Goal: Information Seeking & Learning: Learn about a topic

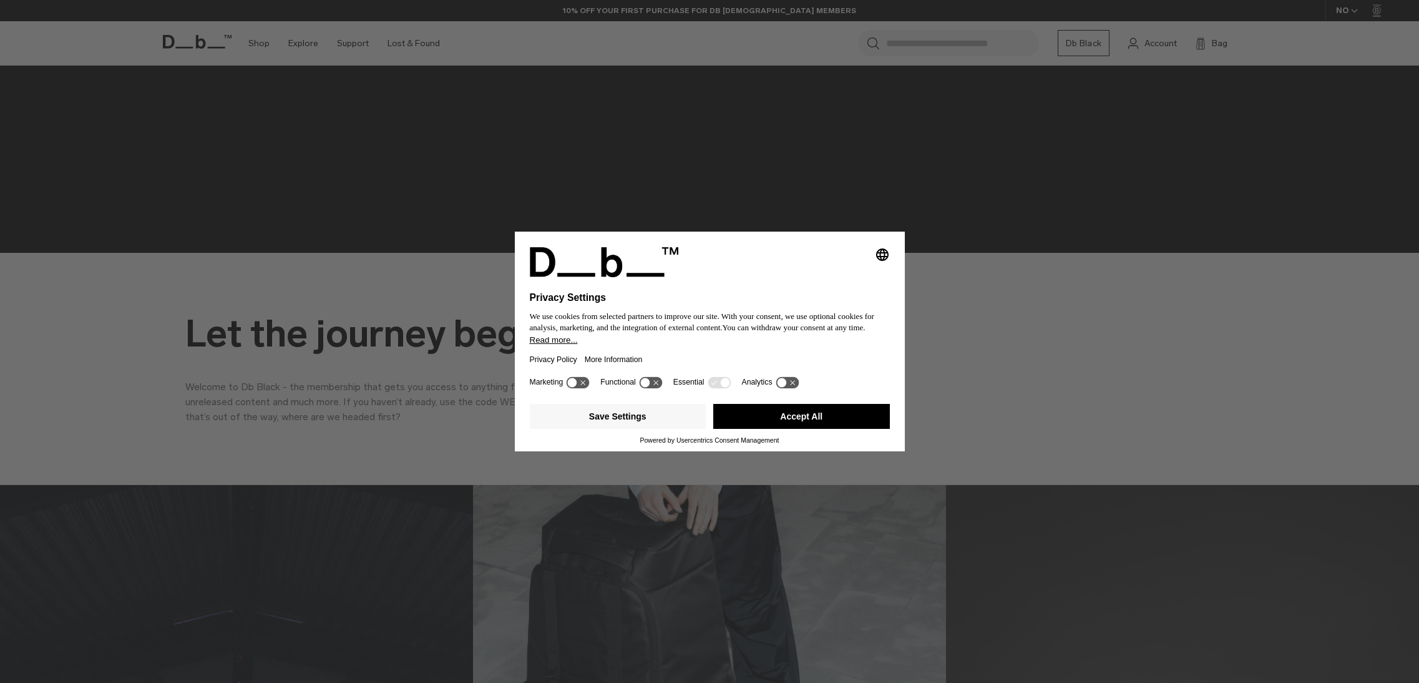
click at [769, 418] on button "Accept All" at bounding box center [801, 416] width 177 height 25
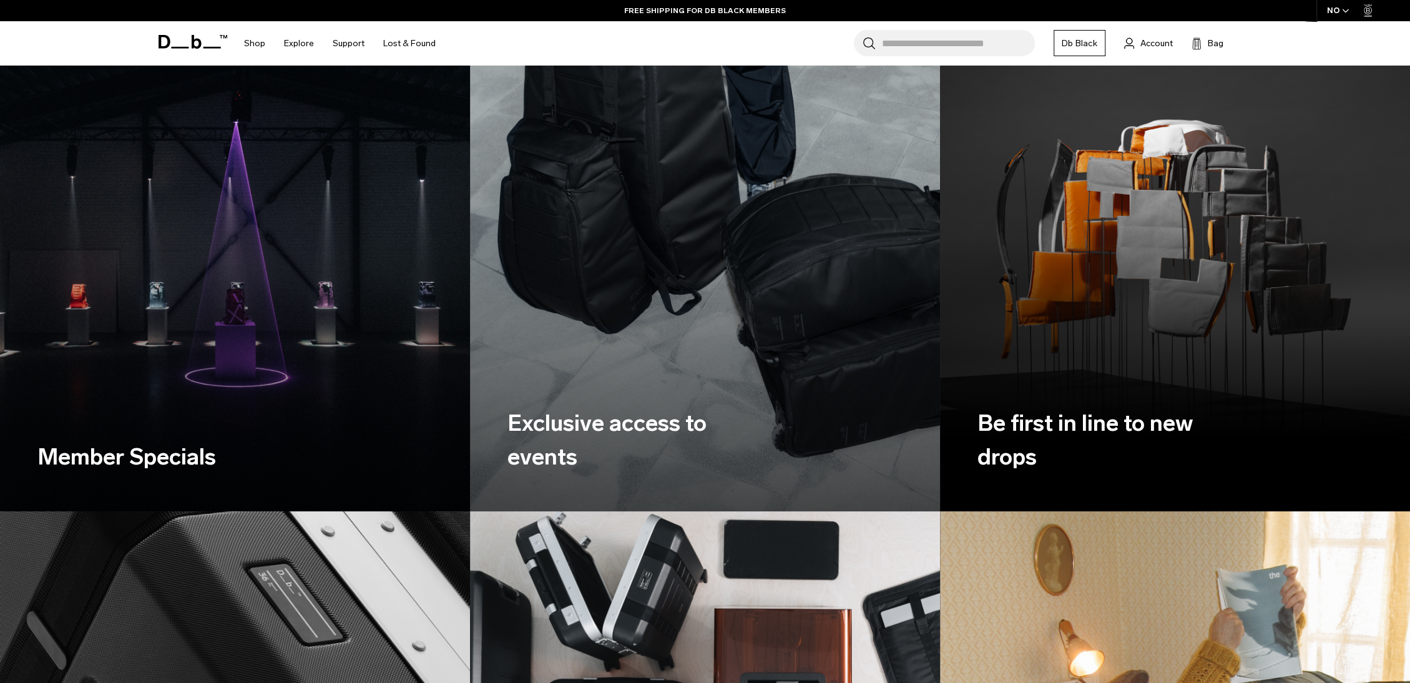
scroll to position [936, 0]
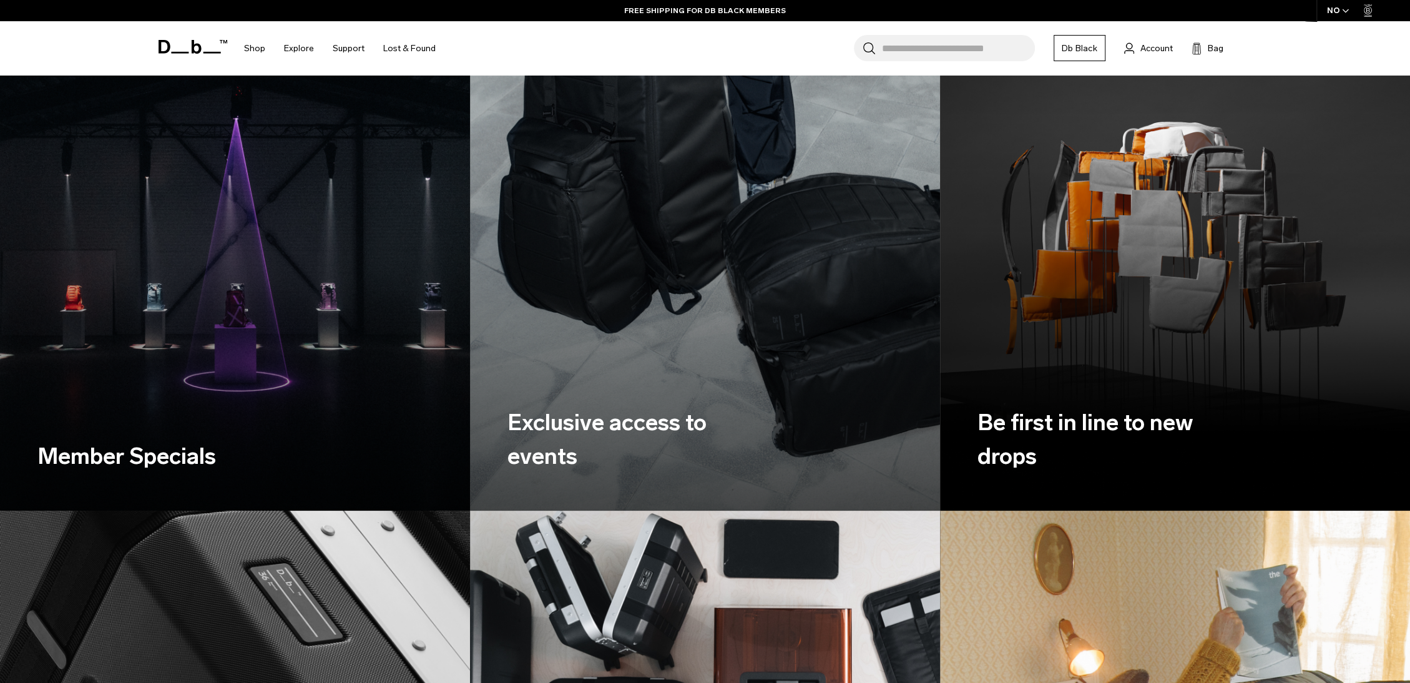
click at [202, 325] on img at bounding box center [235, 217] width 484 height 605
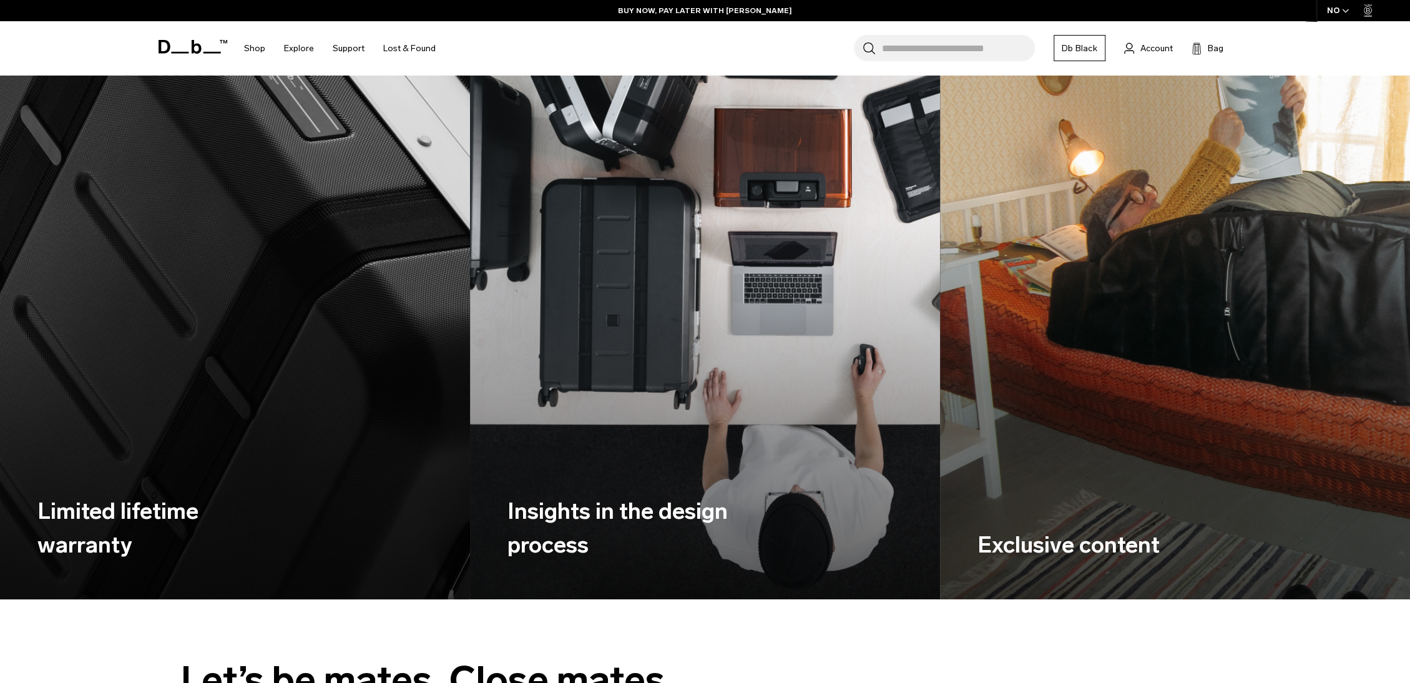
scroll to position [1373, 0]
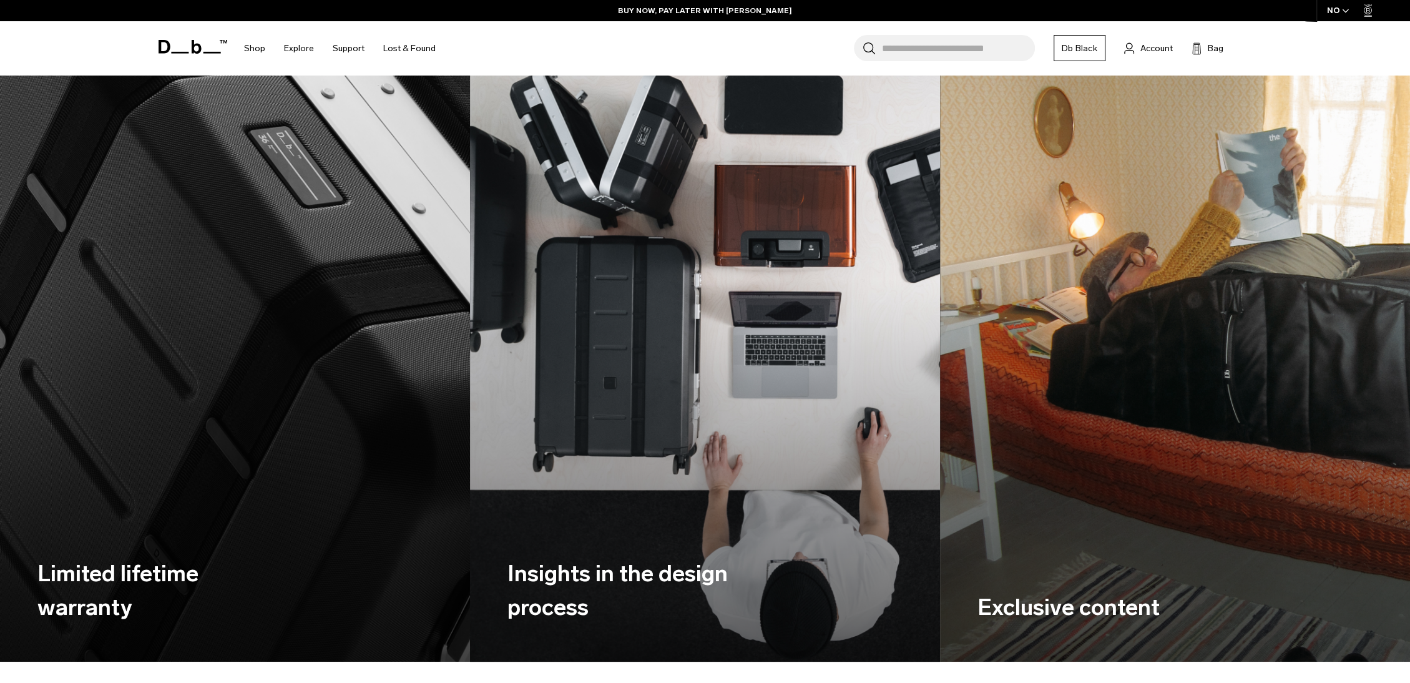
click at [674, 380] on img at bounding box center [705, 367] width 484 height 605
click at [656, 396] on img at bounding box center [705, 367] width 484 height 605
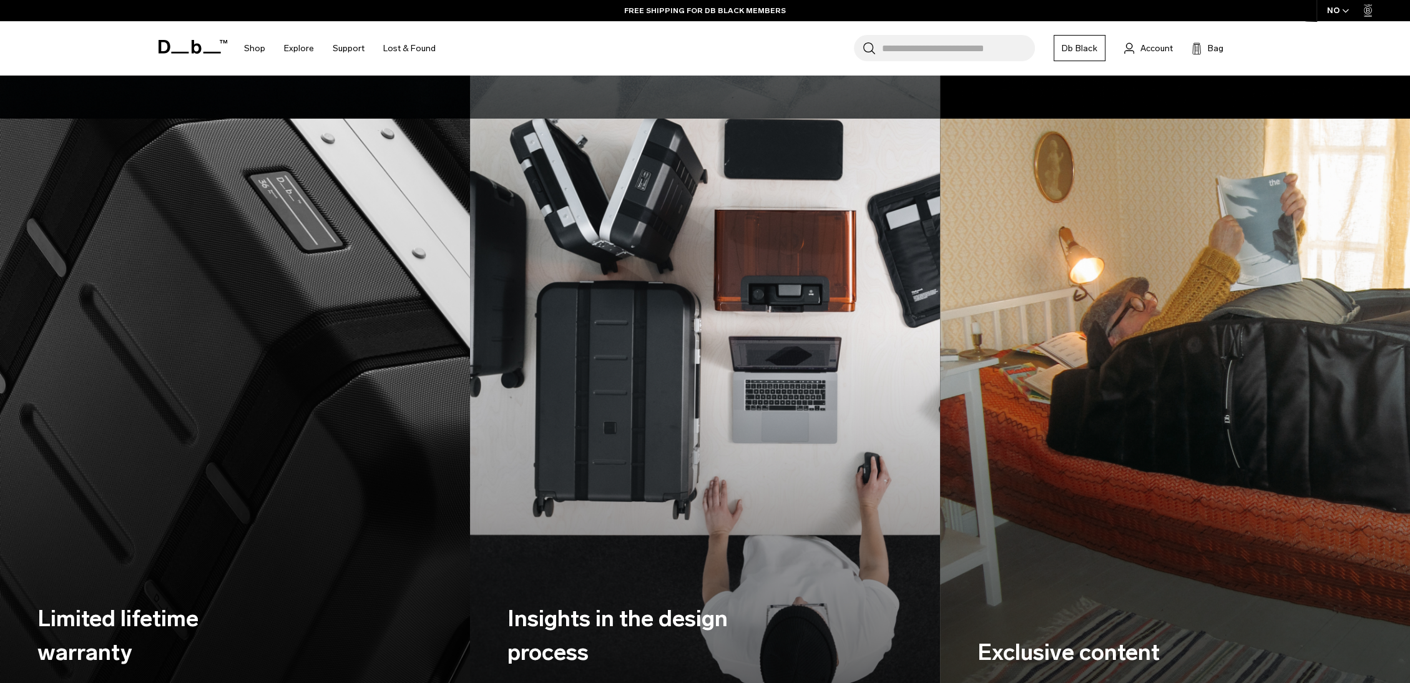
scroll to position [1186, 0]
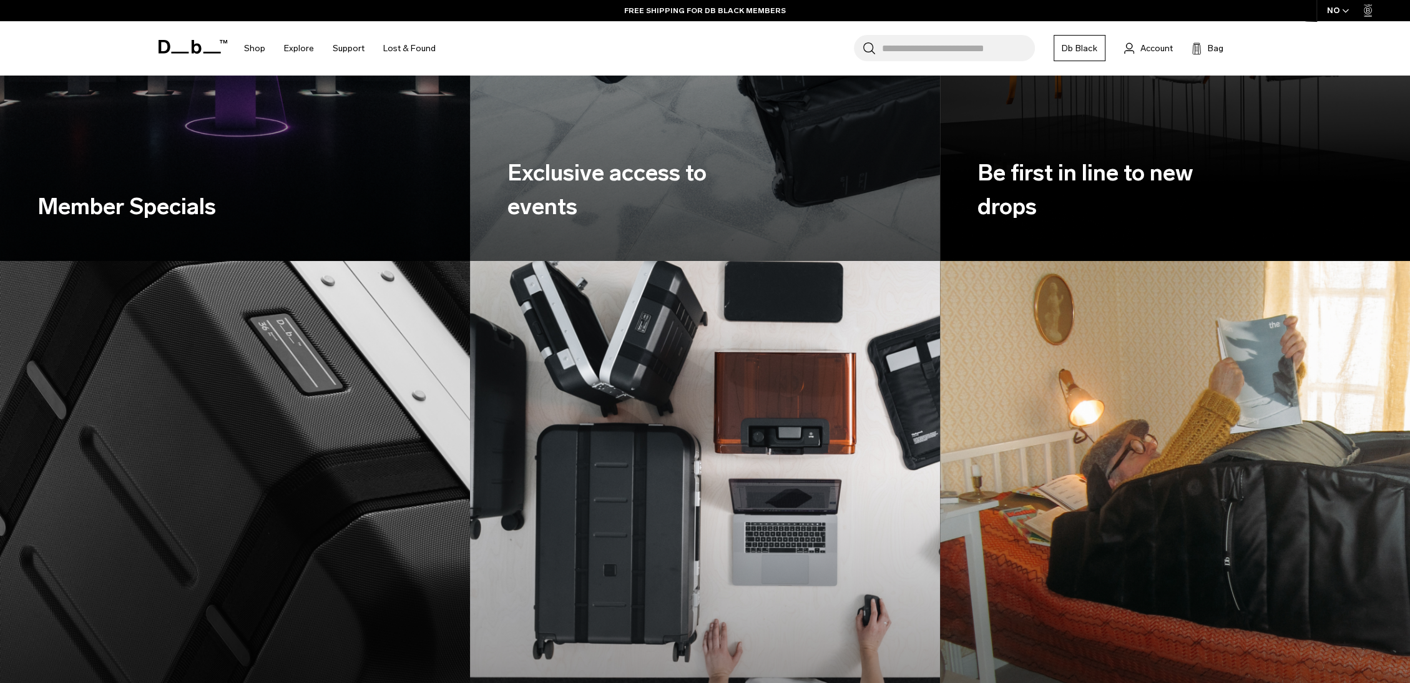
click at [628, 405] on img at bounding box center [705, 554] width 484 height 605
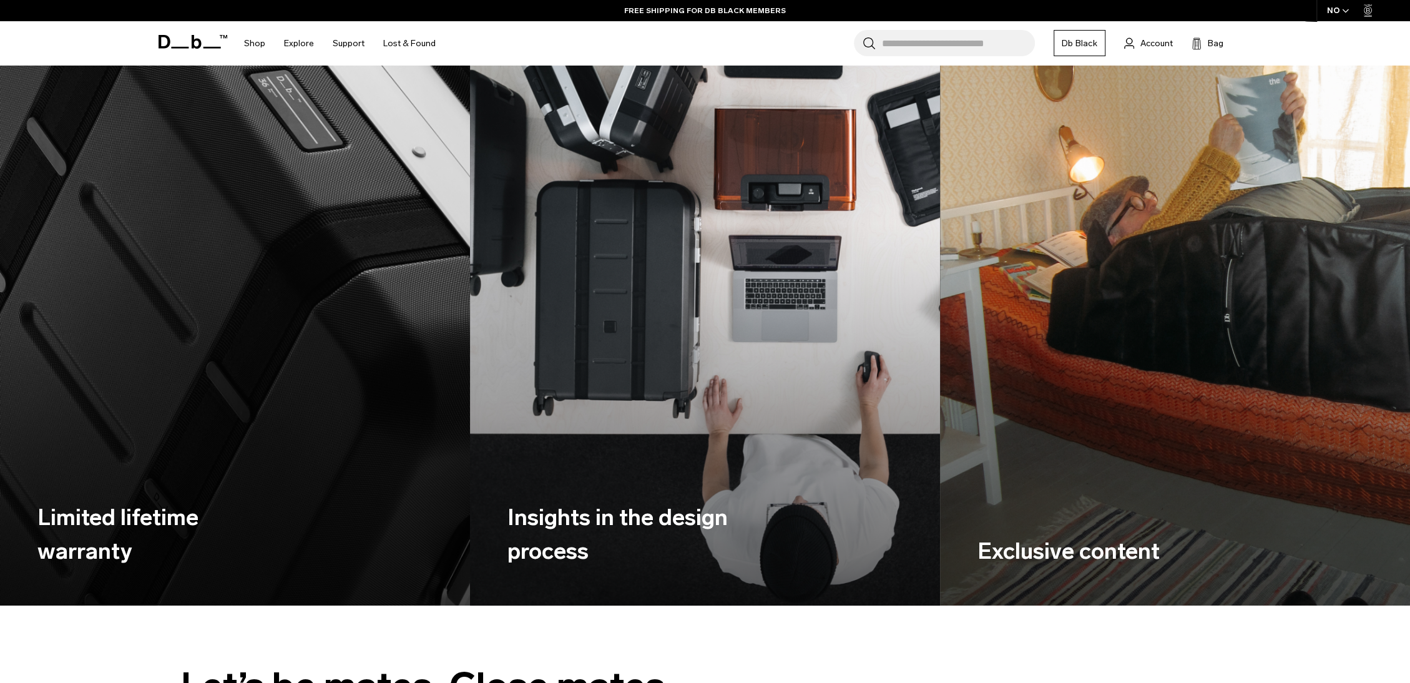
scroll to position [1560, 0]
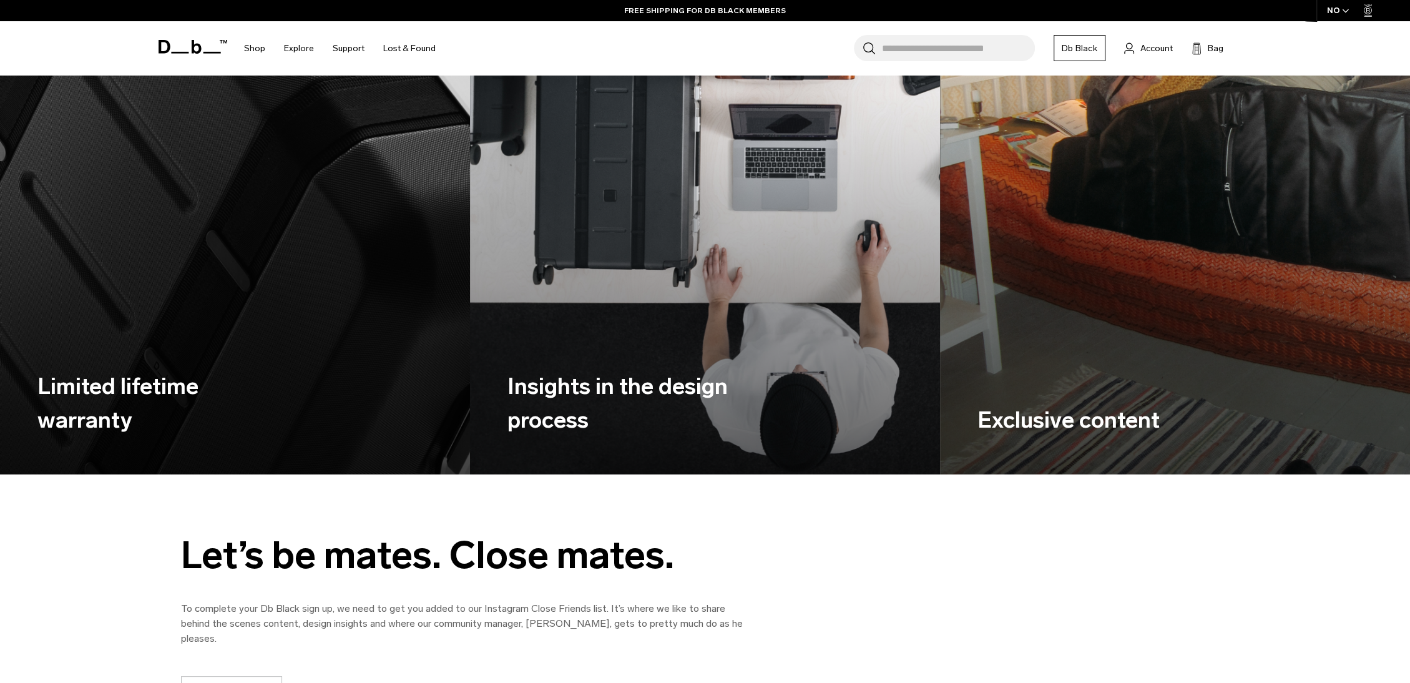
click at [629, 428] on h3 "Insights in the design process" at bounding box center [619, 402] width 225 height 67
click at [585, 366] on div "Insights in the design process" at bounding box center [619, 403] width 225 height 142
drag, startPoint x: 586, startPoint y: 367, endPoint x: 618, endPoint y: 316, distance: 59.7
click at [616, 319] on img at bounding box center [705, 180] width 484 height 605
click at [618, 316] on img at bounding box center [705, 180] width 484 height 605
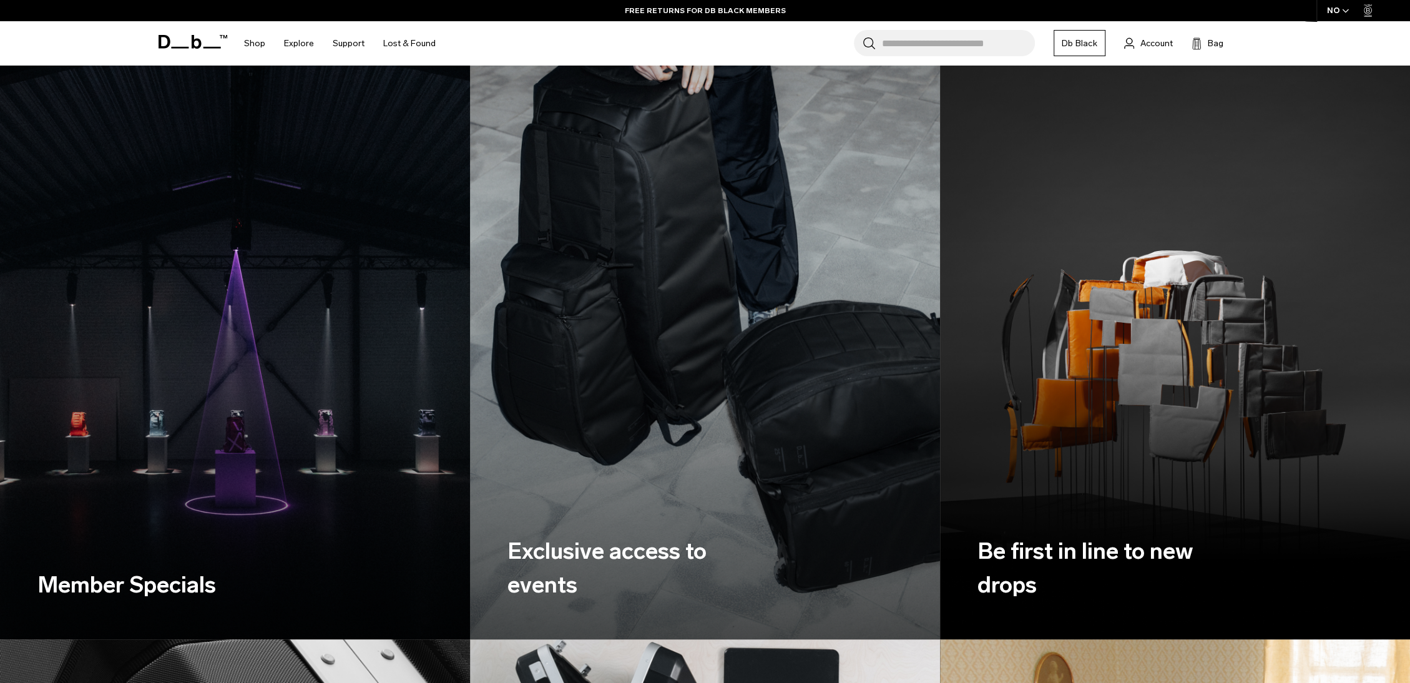
scroll to position [433, 0]
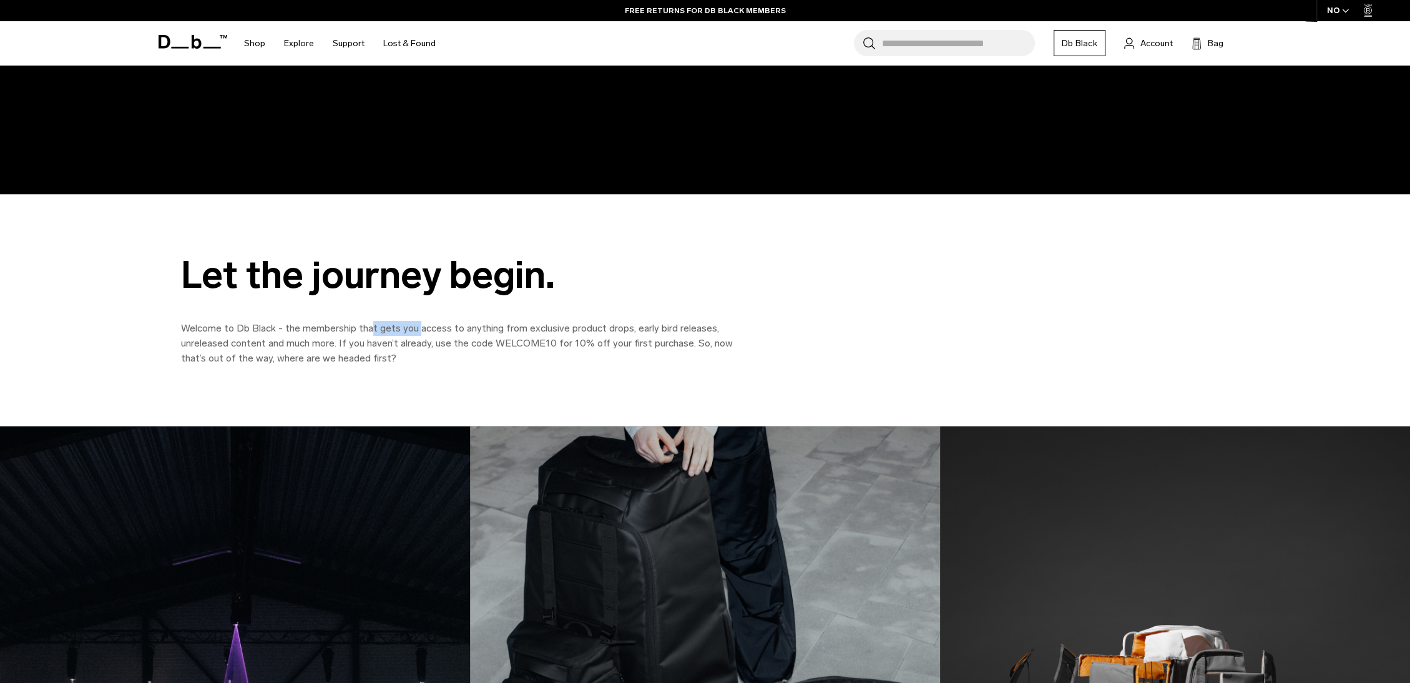
drag, startPoint x: 371, startPoint y: 333, endPoint x: 493, endPoint y: 334, distance: 121.7
click at [472, 334] on p "Welcome to Db Black - the membership that gets you access to anything from excl…" at bounding box center [462, 343] width 562 height 45
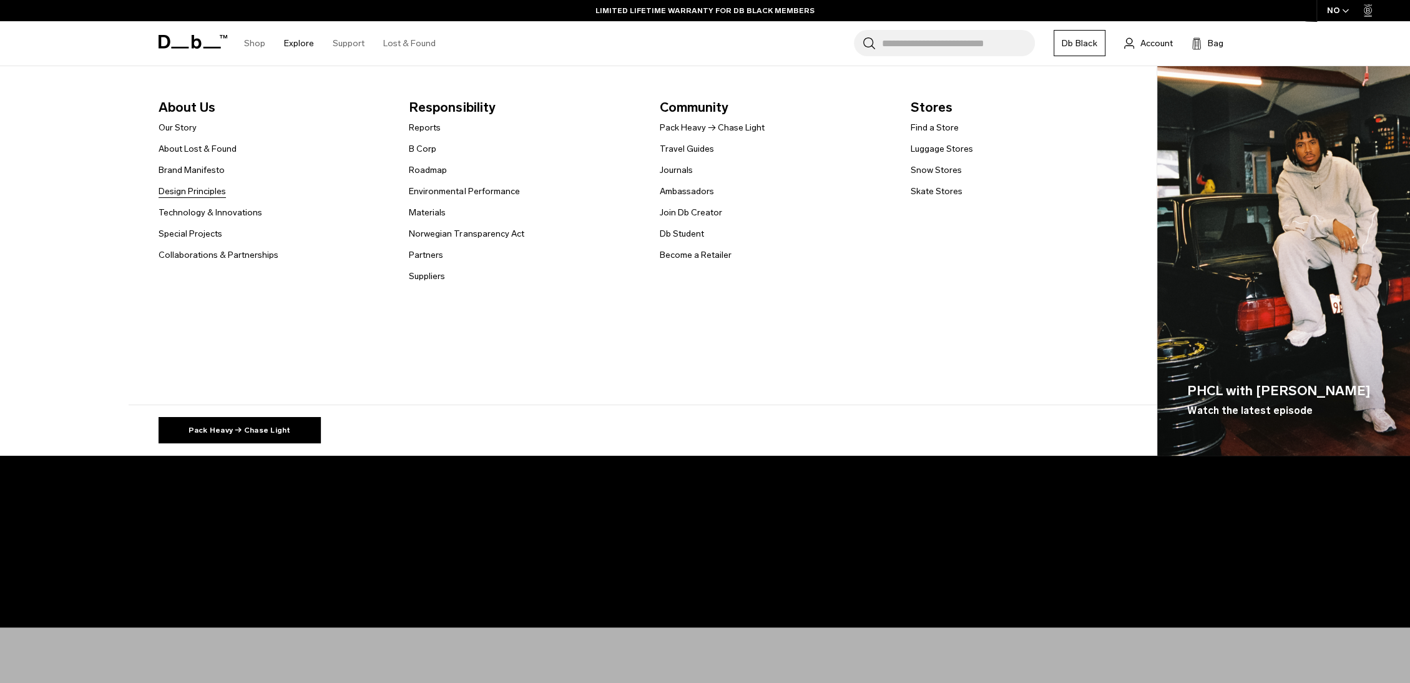
click at [198, 186] on link "Design Principles" at bounding box center [191, 191] width 67 height 13
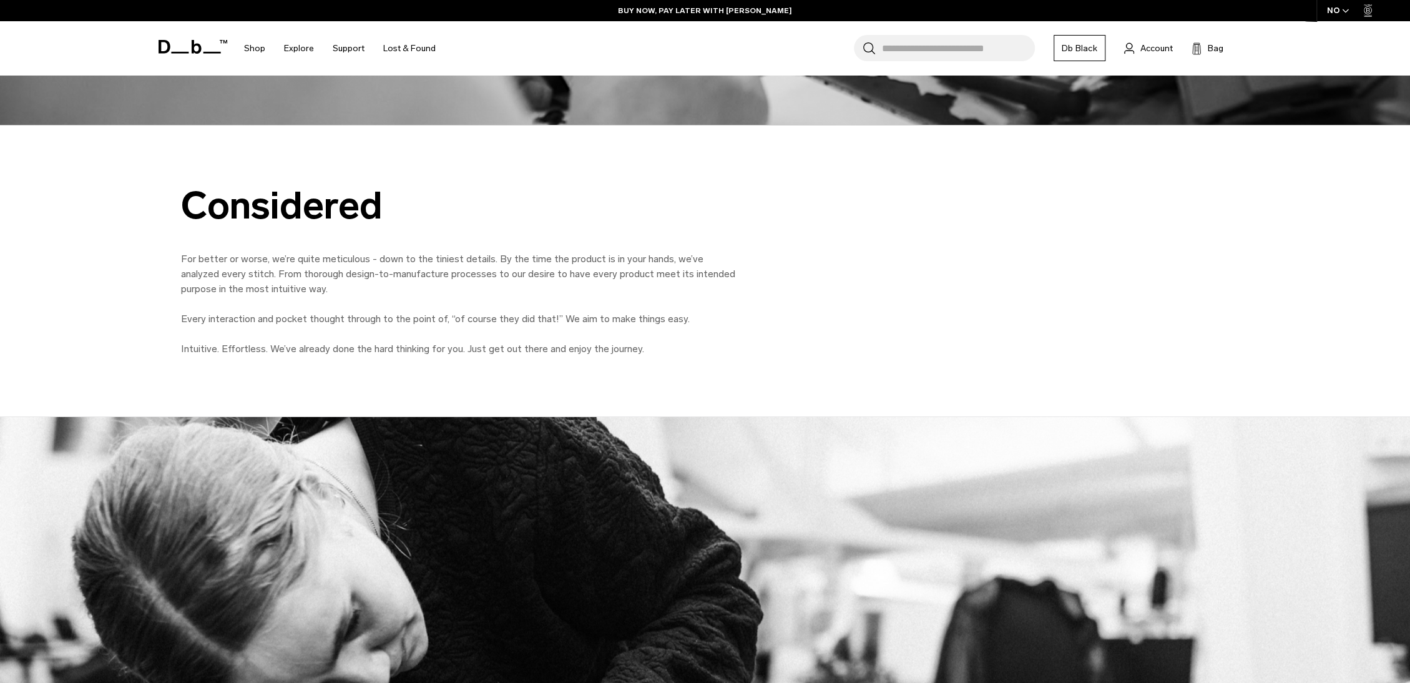
scroll to position [4929, 0]
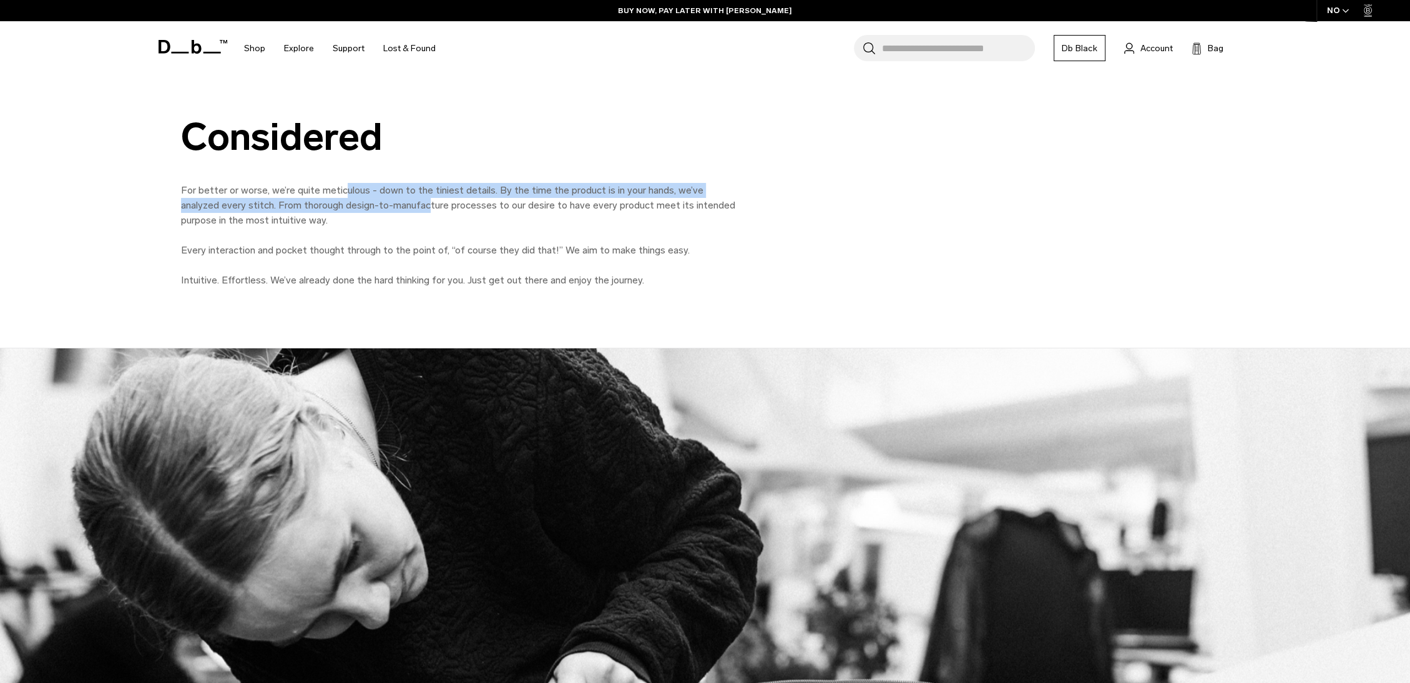
click at [398, 197] on p "For better or worse, we’re quite meticulous - down to the tiniest details. By t…" at bounding box center [462, 205] width 562 height 45
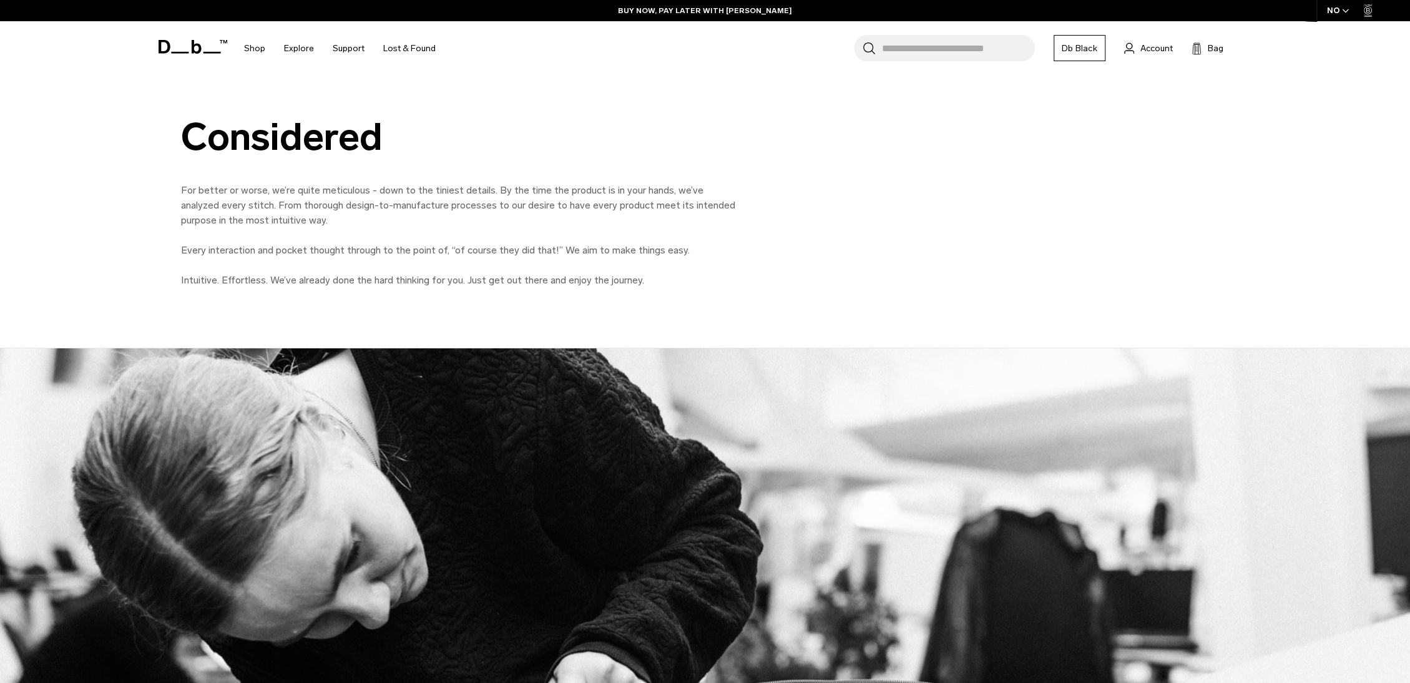
drag, startPoint x: 913, startPoint y: 215, endPoint x: 920, endPoint y: 227, distance: 13.7
click at [912, 215] on div "Considered For better or worse, we’re quite meticulous - down to the tiniest de…" at bounding box center [705, 202] width 1123 height 172
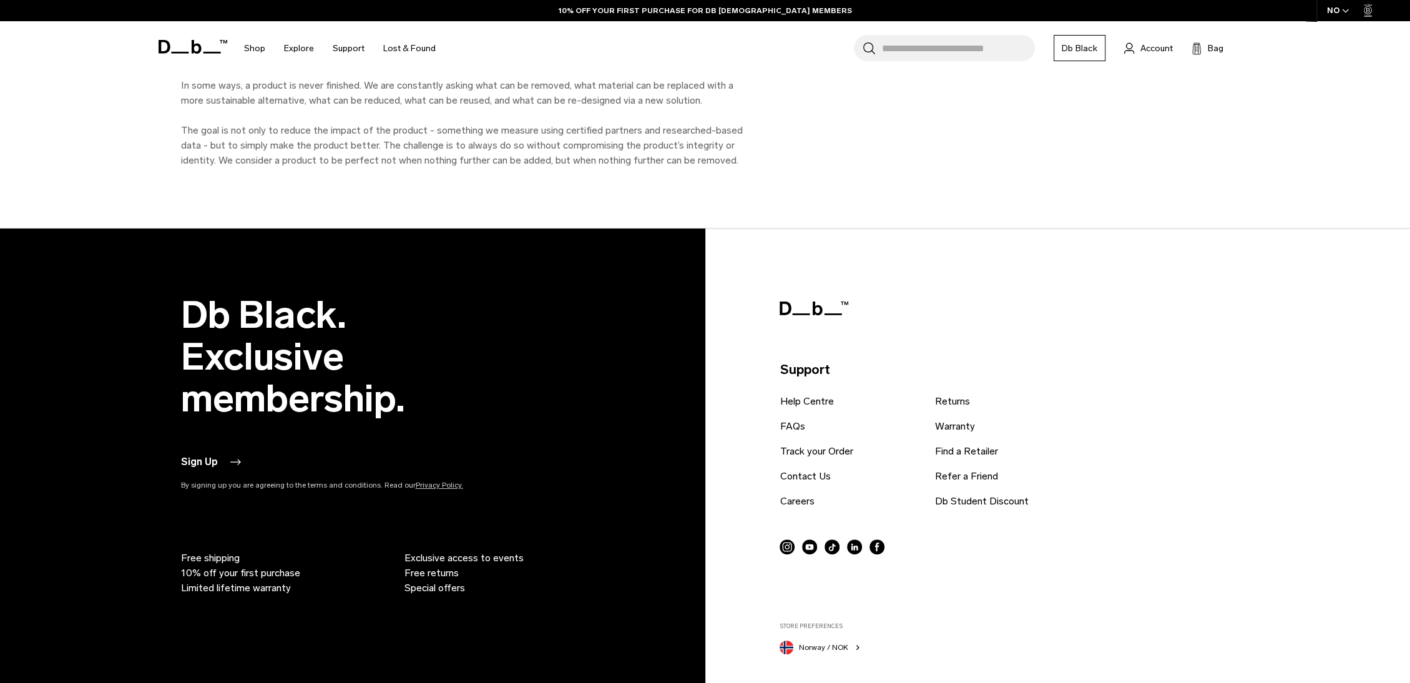
scroll to position [5803, 0]
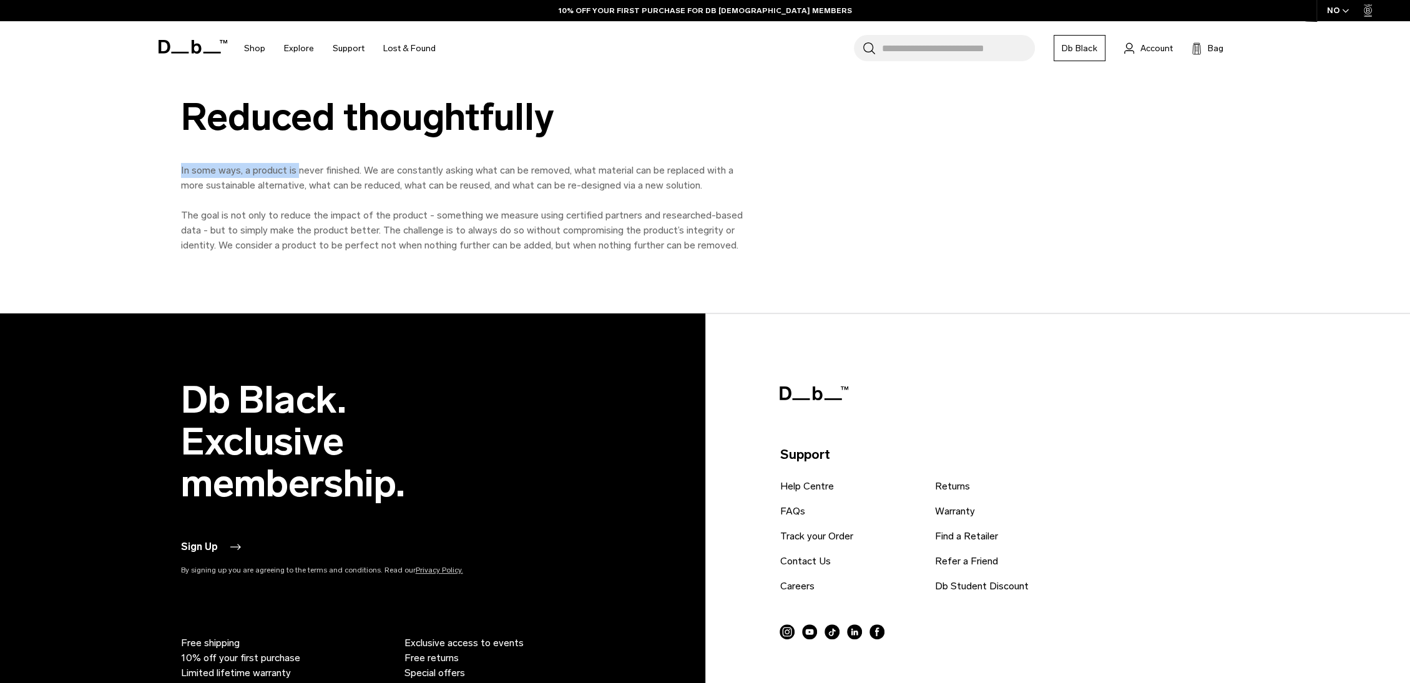
drag, startPoint x: 177, startPoint y: 168, endPoint x: 433, endPoint y: 170, distance: 255.8
click at [404, 168] on div "Reduced thoughtfully In some ways, a product is never finished. We are constant…" at bounding box center [705, 174] width 1123 height 157
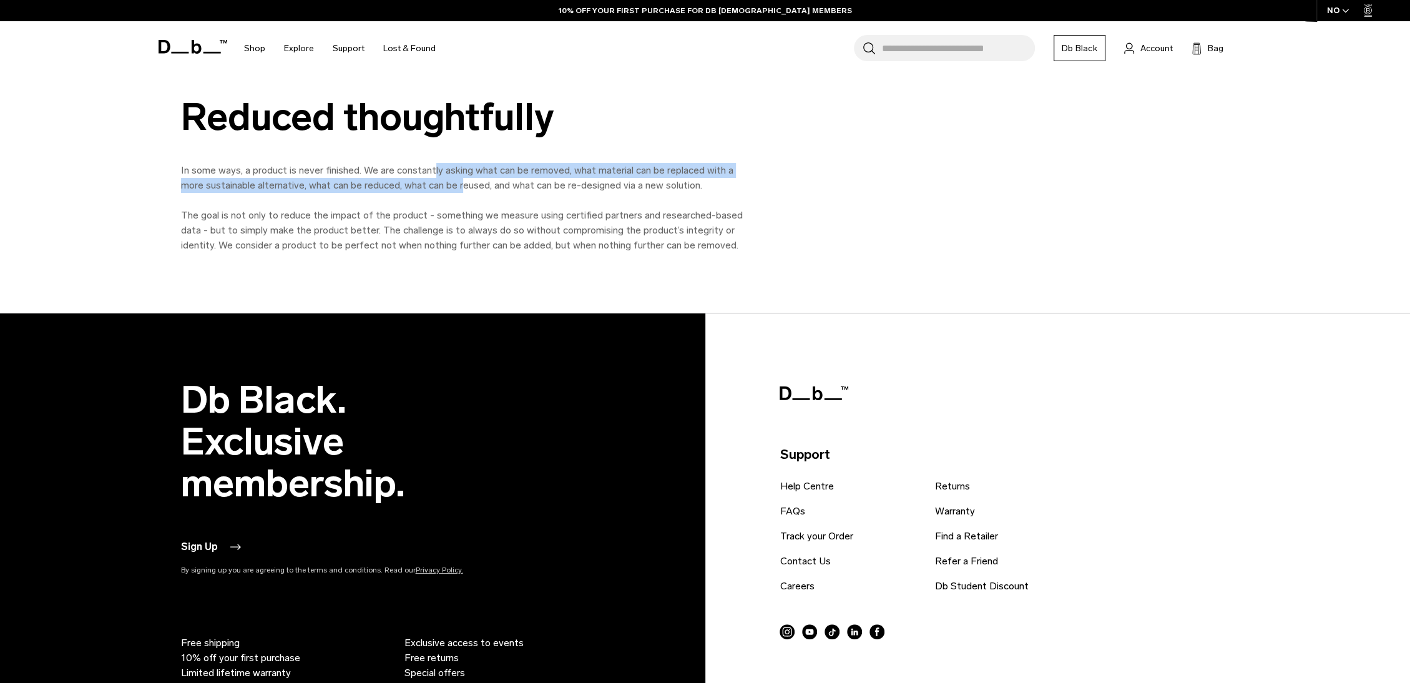
drag, startPoint x: 433, startPoint y: 170, endPoint x: 513, endPoint y: 186, distance: 81.5
click at [513, 186] on p "In some ways, a product is never finished. We are constantly asking what can be…" at bounding box center [462, 178] width 562 height 30
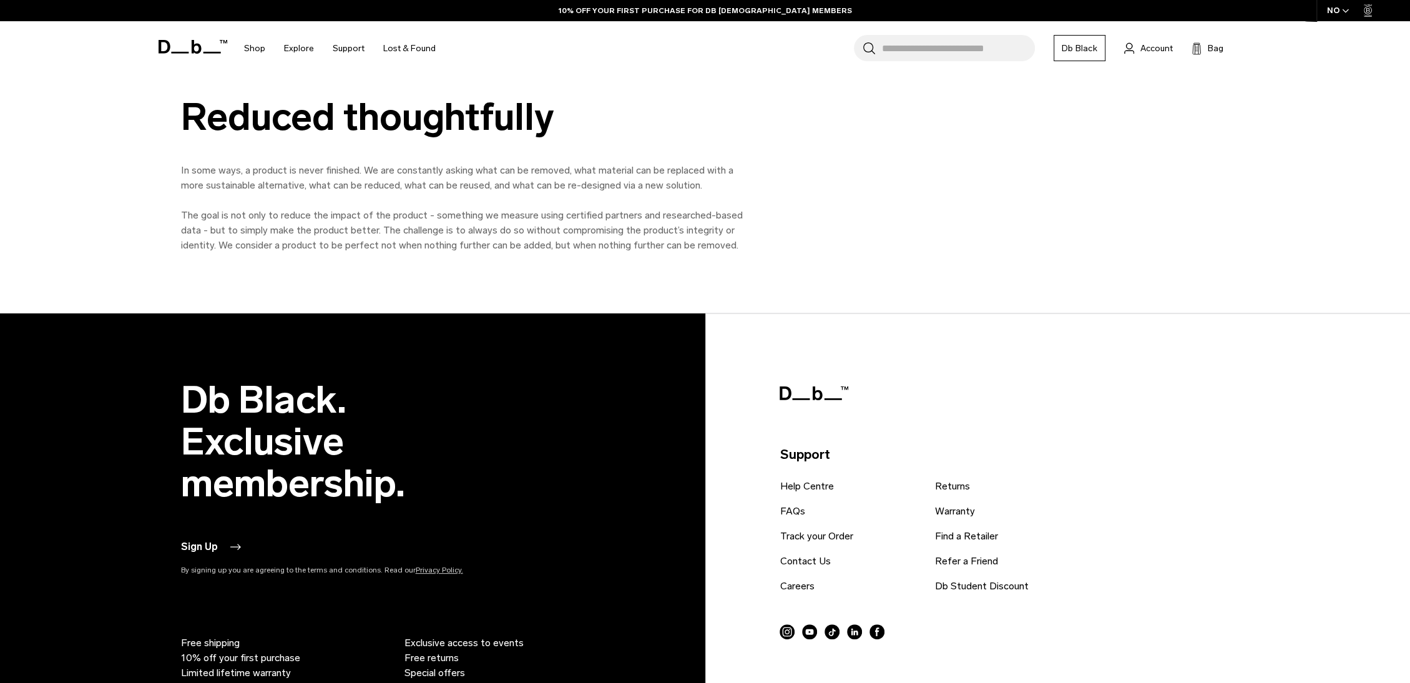
click at [557, 191] on p "In some ways, a product is never finished. We are constantly asking what can be…" at bounding box center [462, 178] width 562 height 30
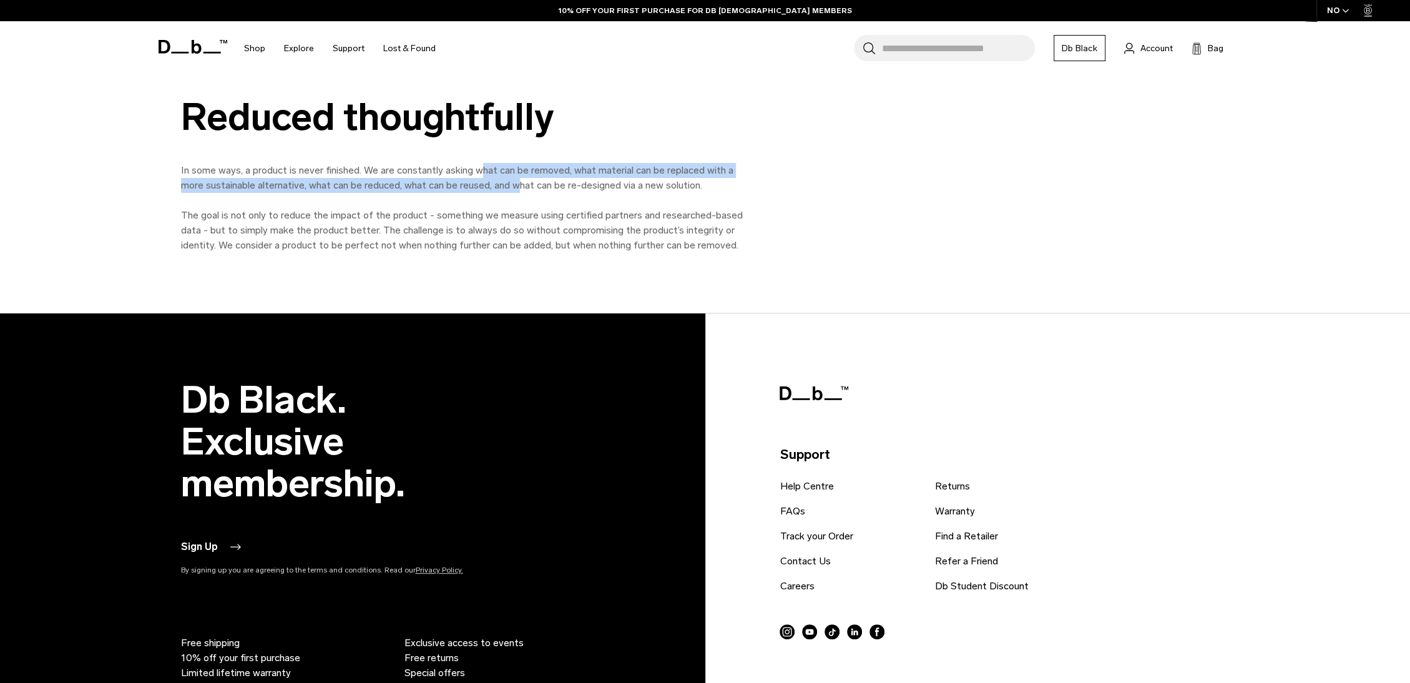
click at [535, 180] on p "In some ways, a product is never finished. We are constantly asking what can be…" at bounding box center [462, 178] width 562 height 30
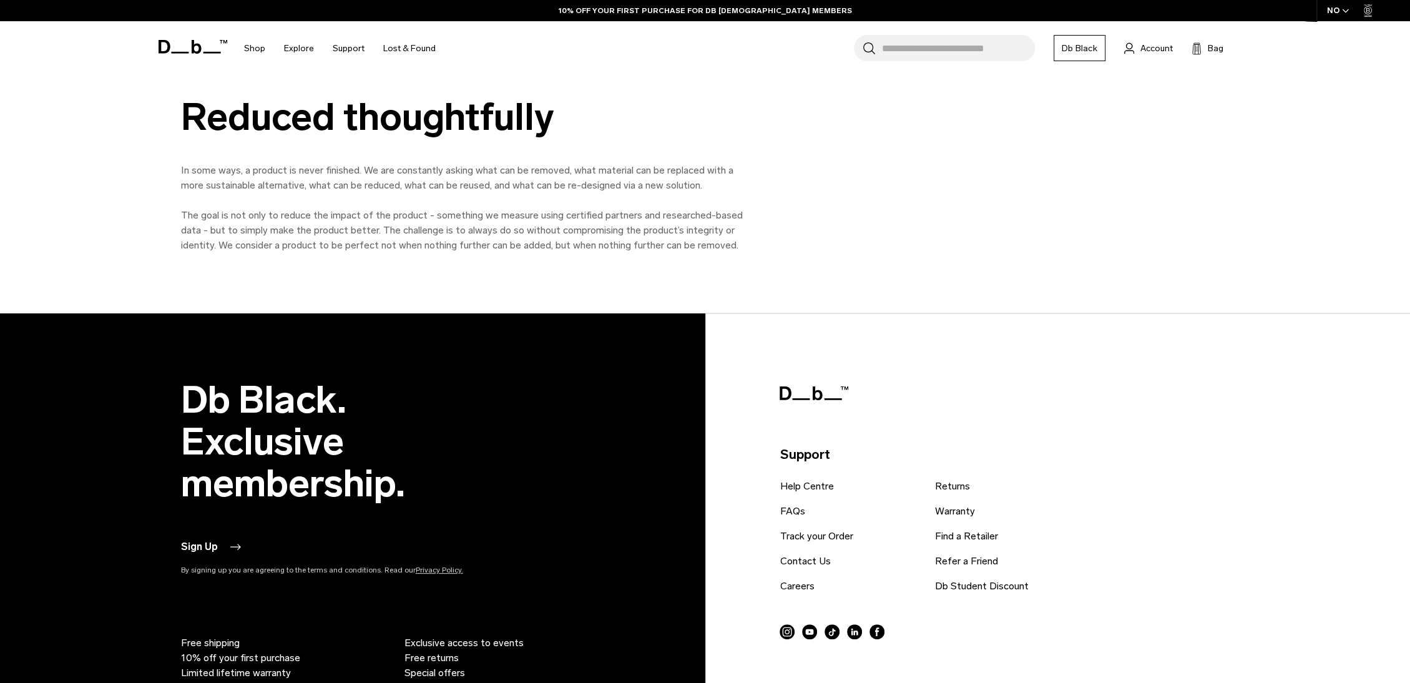
click at [290, 219] on p "The goal is not only to reduce the impact of the product - something we measure…" at bounding box center [462, 230] width 562 height 45
drag, startPoint x: 268, startPoint y: 208, endPoint x: 452, endPoint y: 213, distance: 183.5
click at [446, 213] on p "The goal is not only to reduce the impact of the product - something we measure…" at bounding box center [462, 230] width 562 height 45
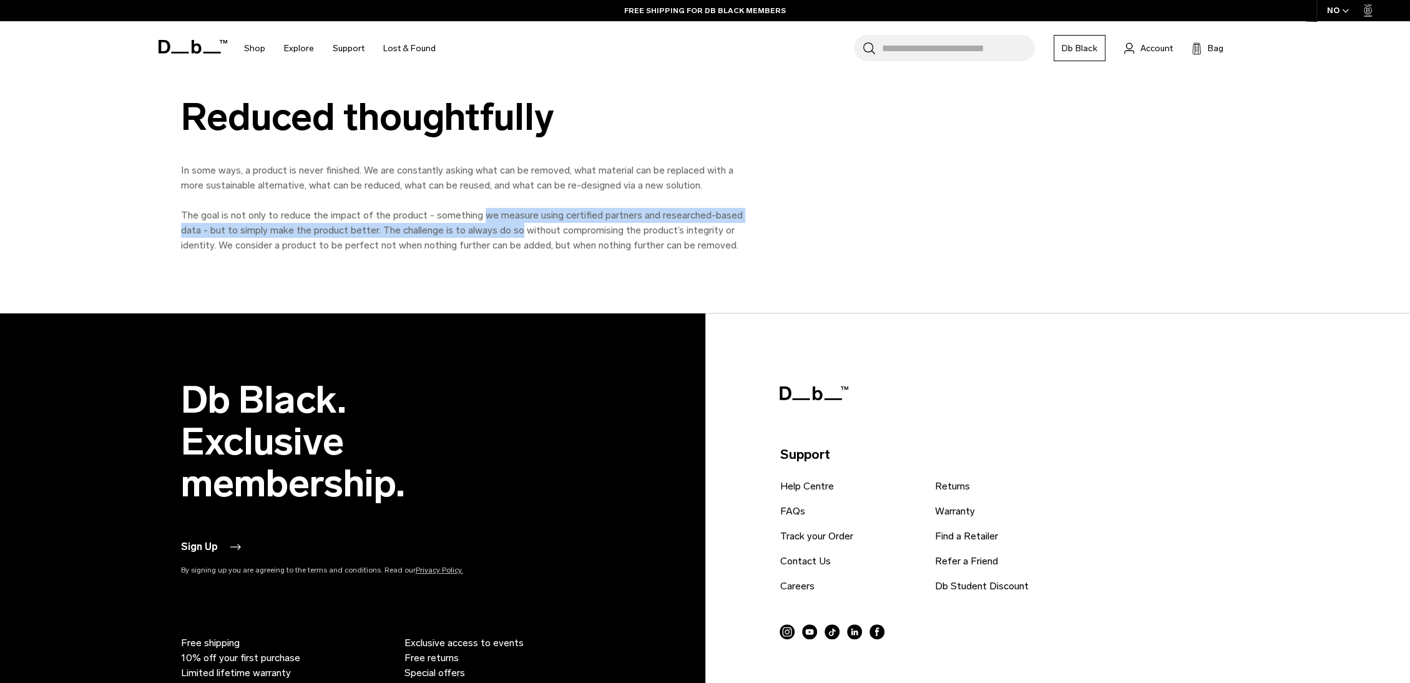
drag, startPoint x: 479, startPoint y: 216, endPoint x: 552, endPoint y: 236, distance: 75.3
click at [552, 236] on p "The goal is not only to reduce the impact of the product - something we measure…" at bounding box center [462, 230] width 562 height 45
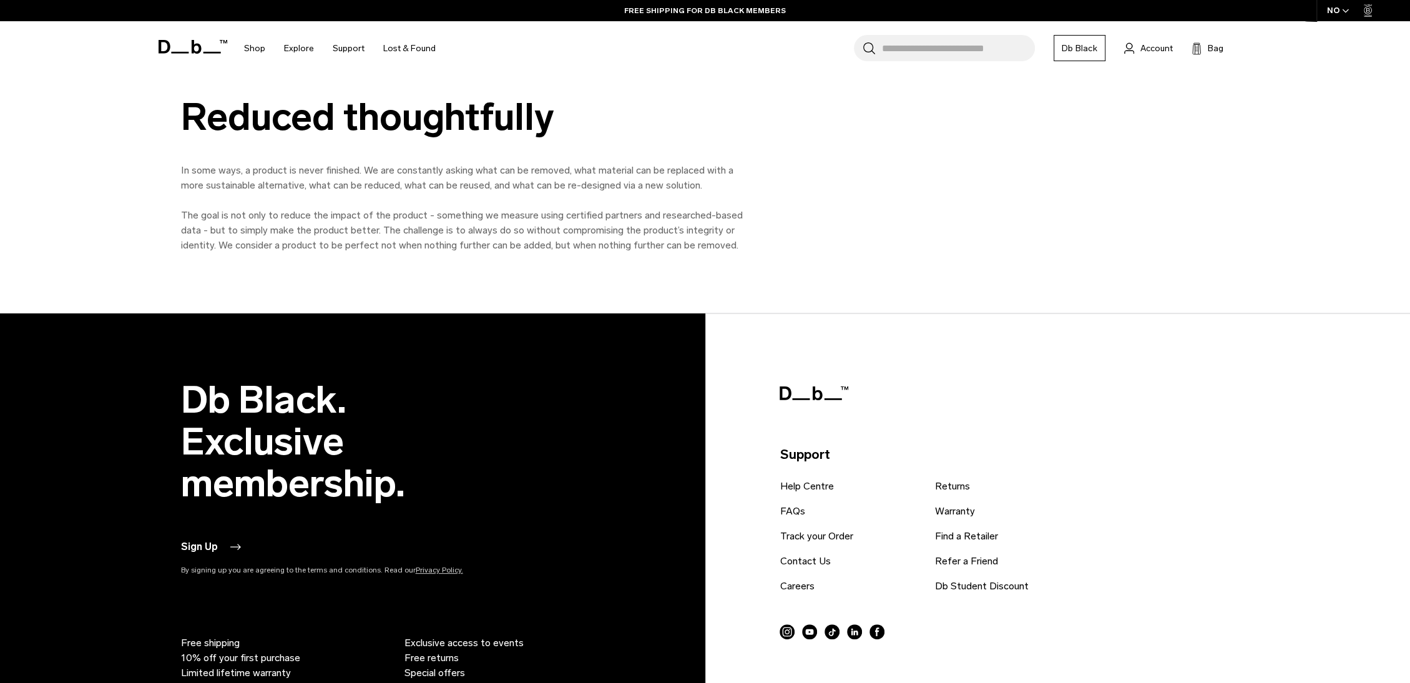
click at [564, 239] on p "The goal is not only to reduce the impact of the product - something we measure…" at bounding box center [462, 230] width 562 height 45
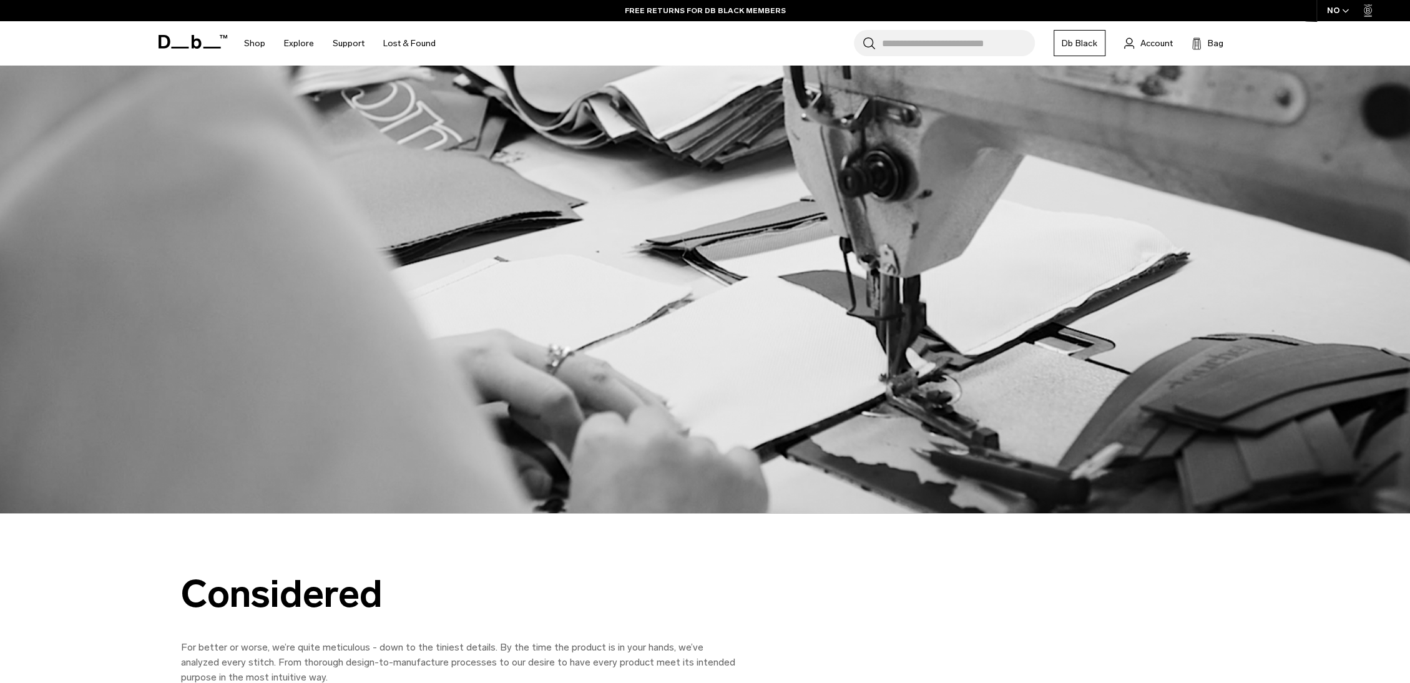
scroll to position [4365, 0]
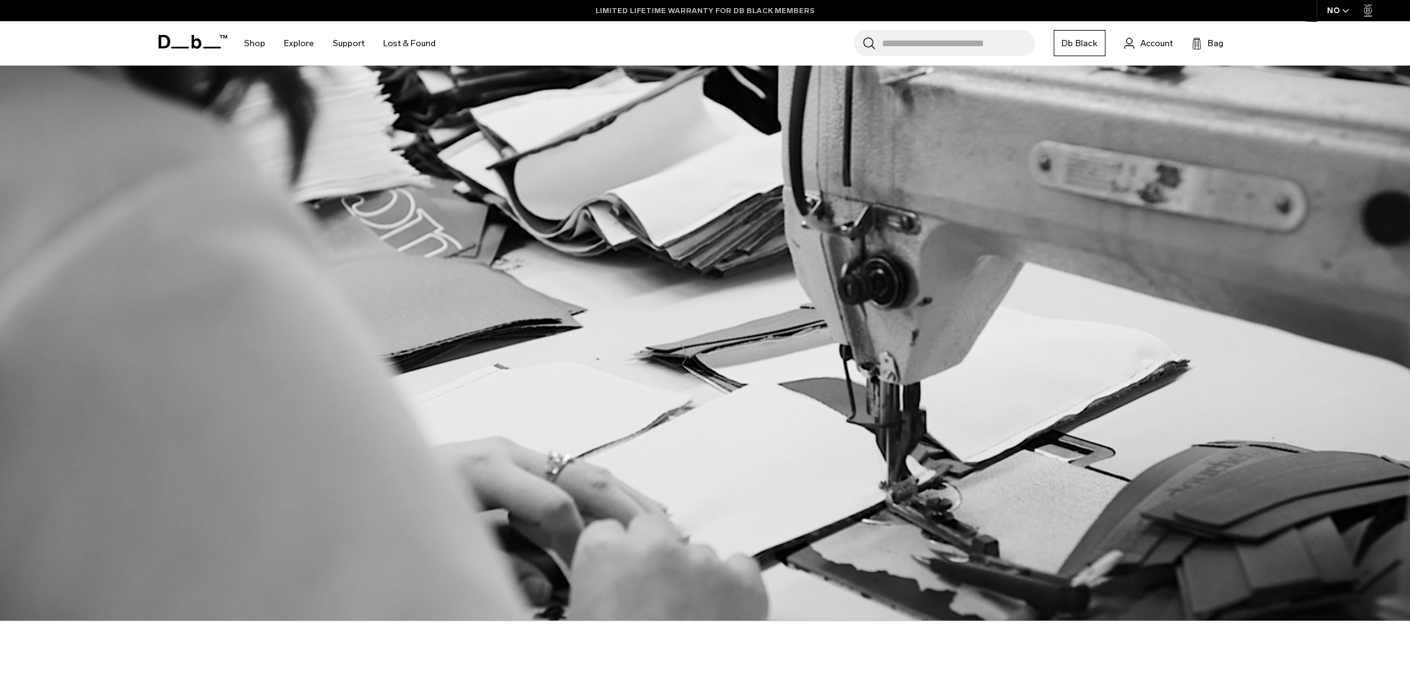
click at [714, 13] on link "LIMITED LIFETIME WARRANTY FOR DB BLACK MEMBERS" at bounding box center [704, 10] width 219 height 11
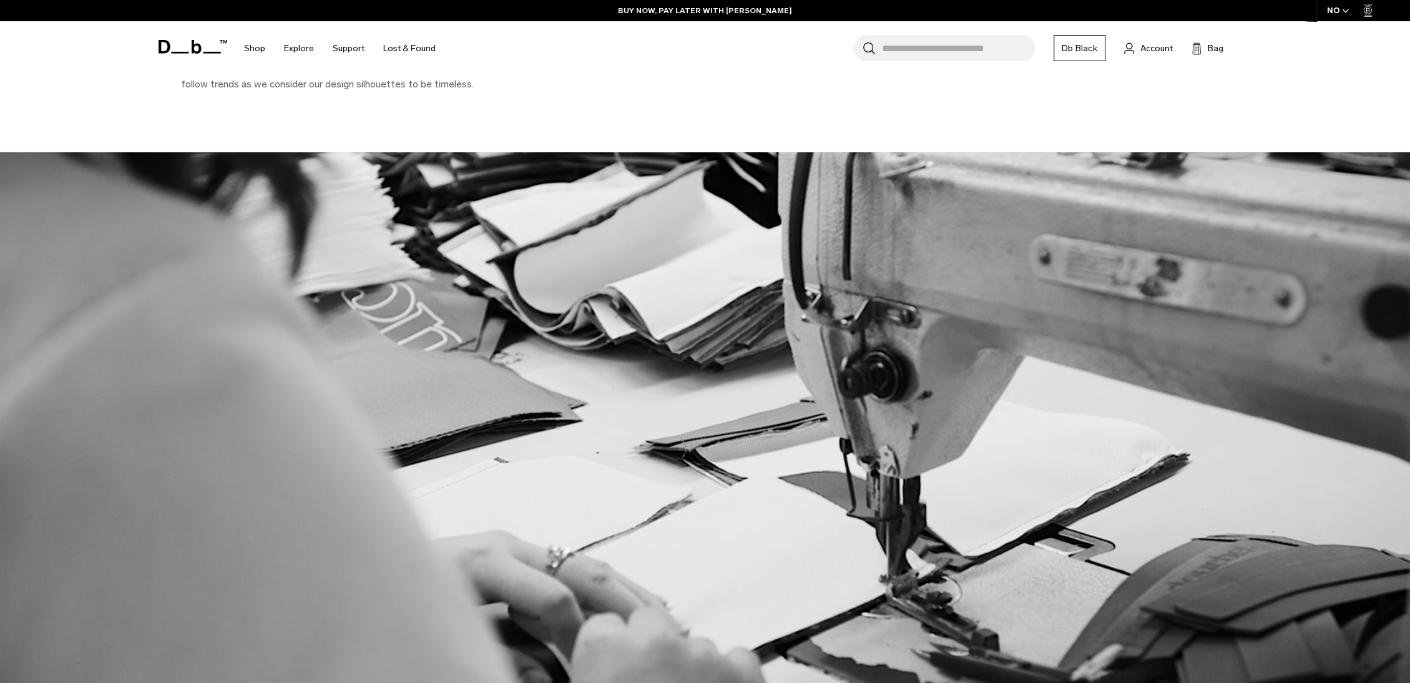
scroll to position [4178, 0]
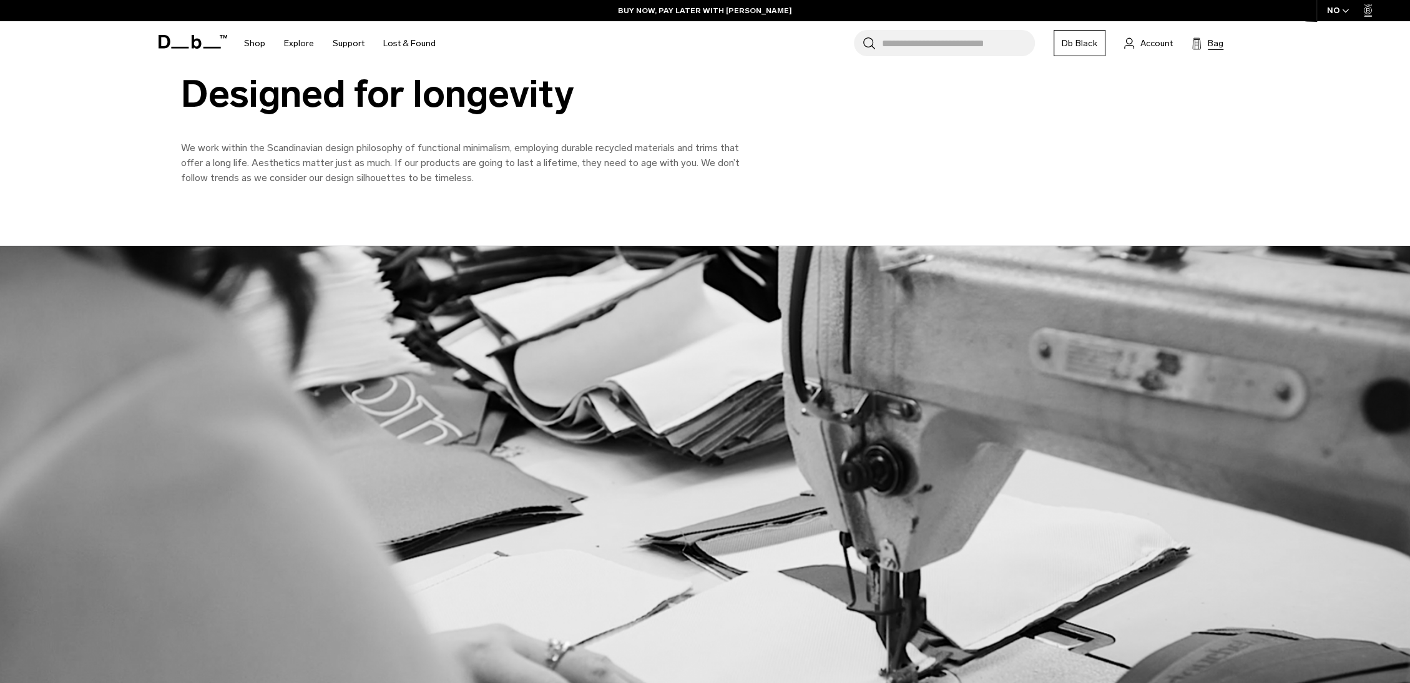
click at [1220, 46] on span "Bag" at bounding box center [1215, 43] width 16 height 13
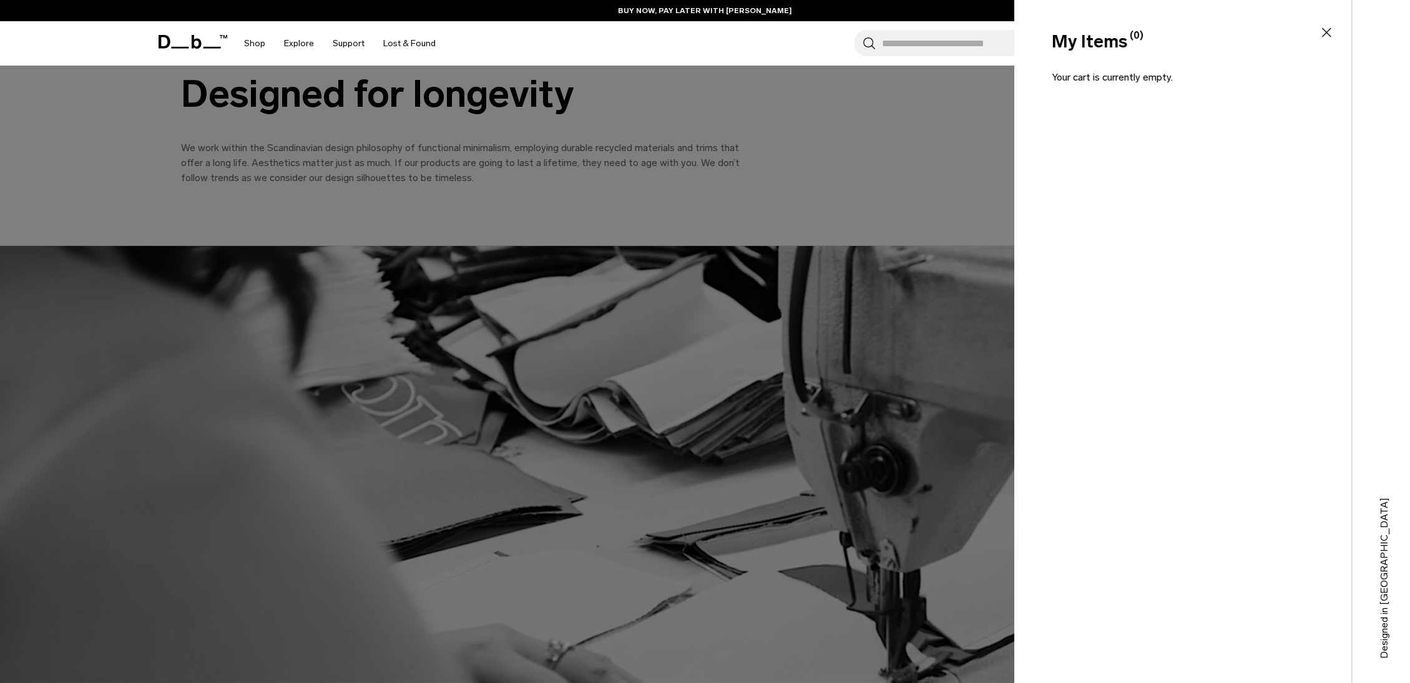
click at [1324, 33] on icon at bounding box center [1325, 32] width 15 height 15
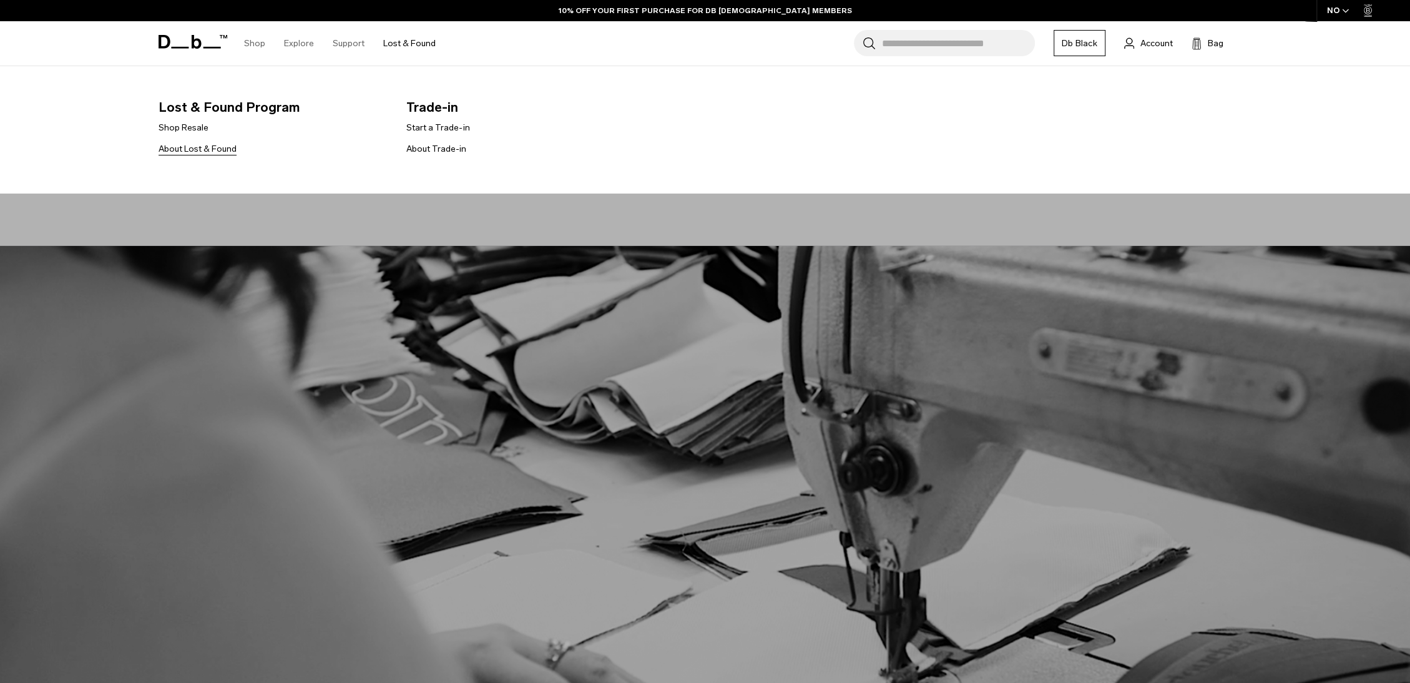
click at [206, 149] on link "About Lost & Found" at bounding box center [197, 148] width 78 height 13
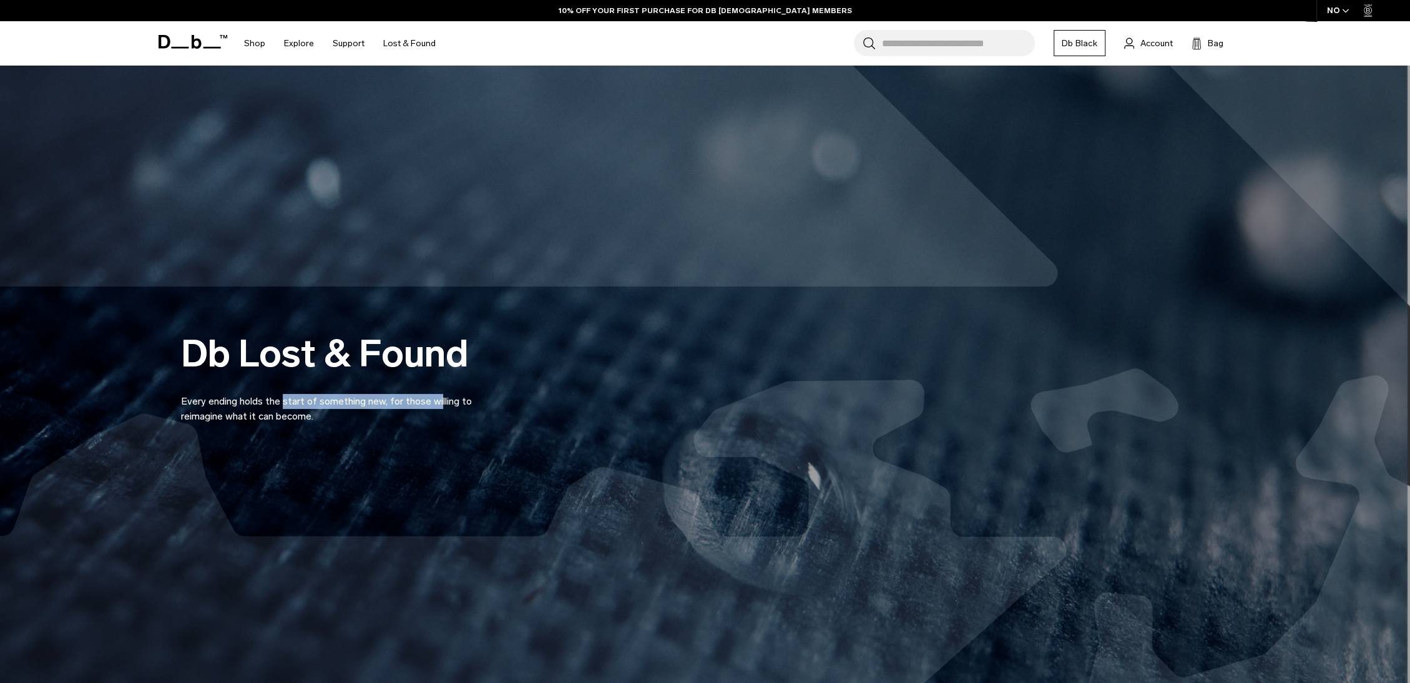
drag, startPoint x: 192, startPoint y: 402, endPoint x: 362, endPoint y: 409, distance: 170.5
click at [356, 409] on p "Every ending holds the start of something new, for those willing to reimagine w…" at bounding box center [331, 401] width 300 height 45
click at [366, 409] on p "Every ending holds the start of something new, for those willing to reimagine w…" at bounding box center [331, 401] width 300 height 45
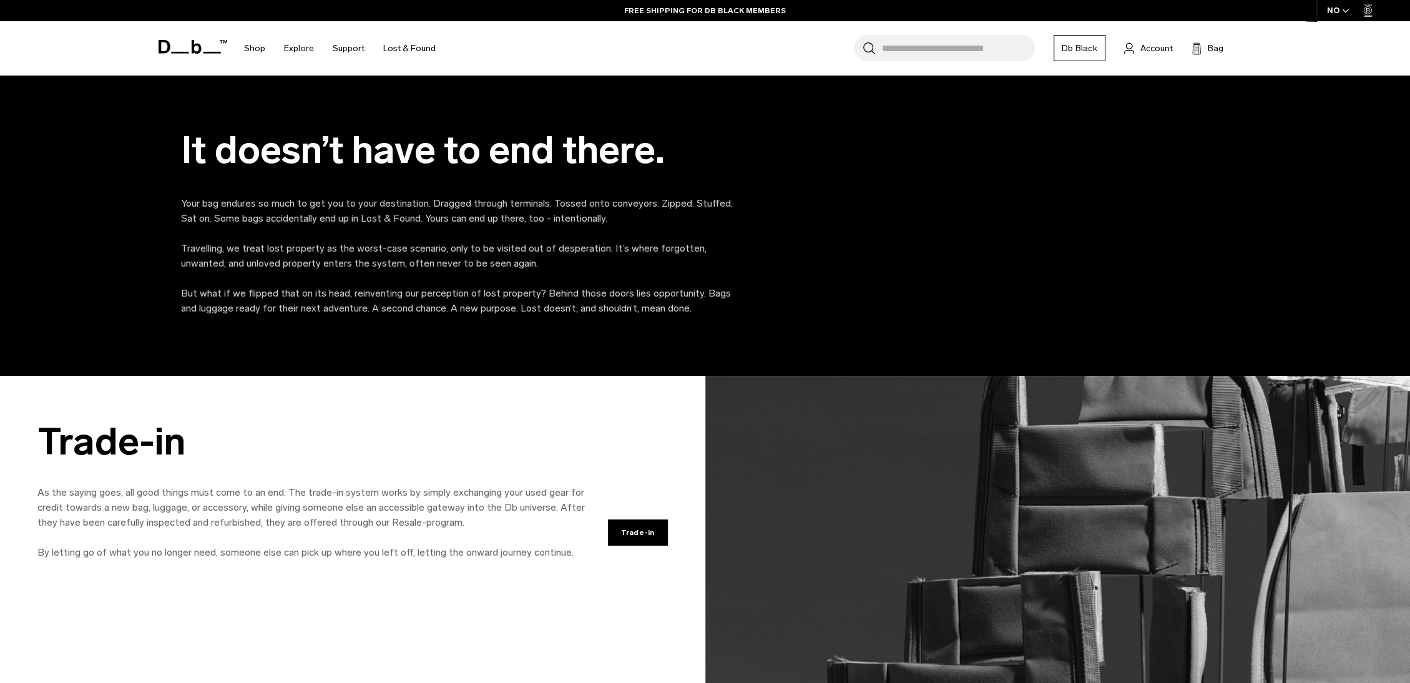
scroll to position [874, 0]
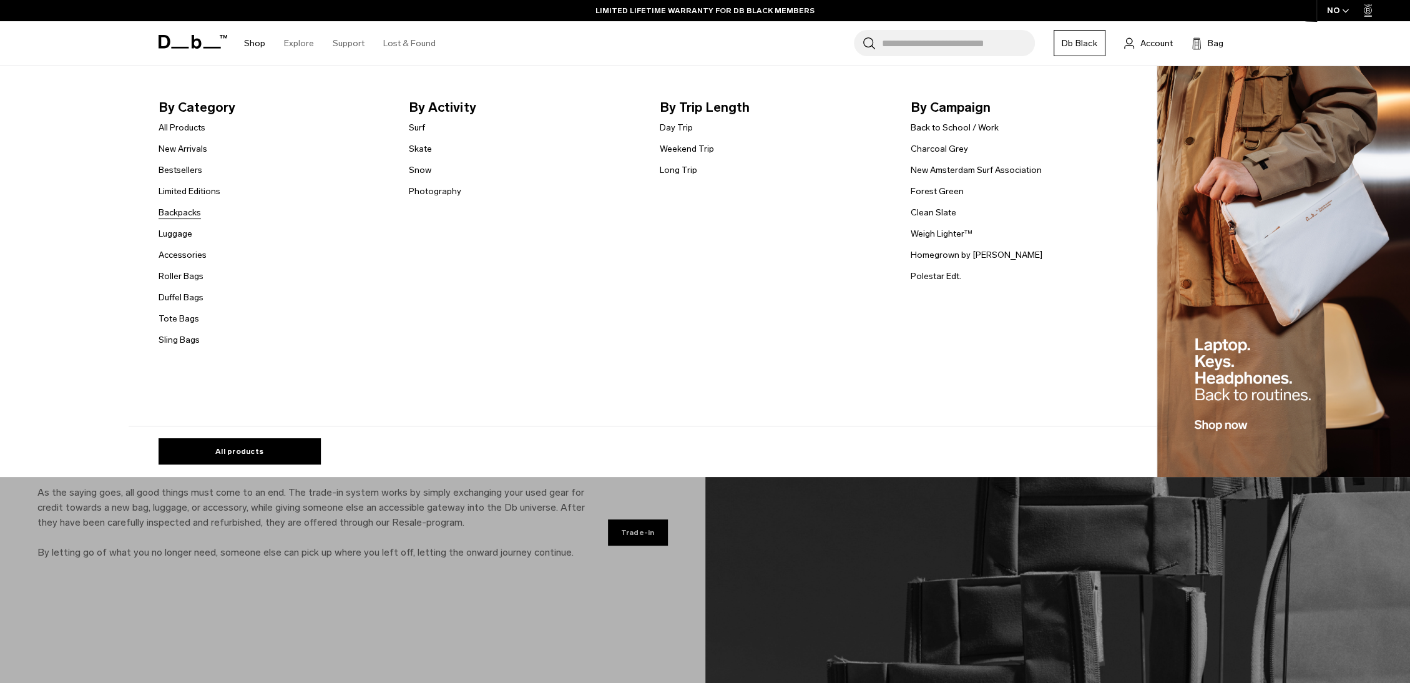
click at [188, 214] on link "Backpacks" at bounding box center [179, 212] width 42 height 13
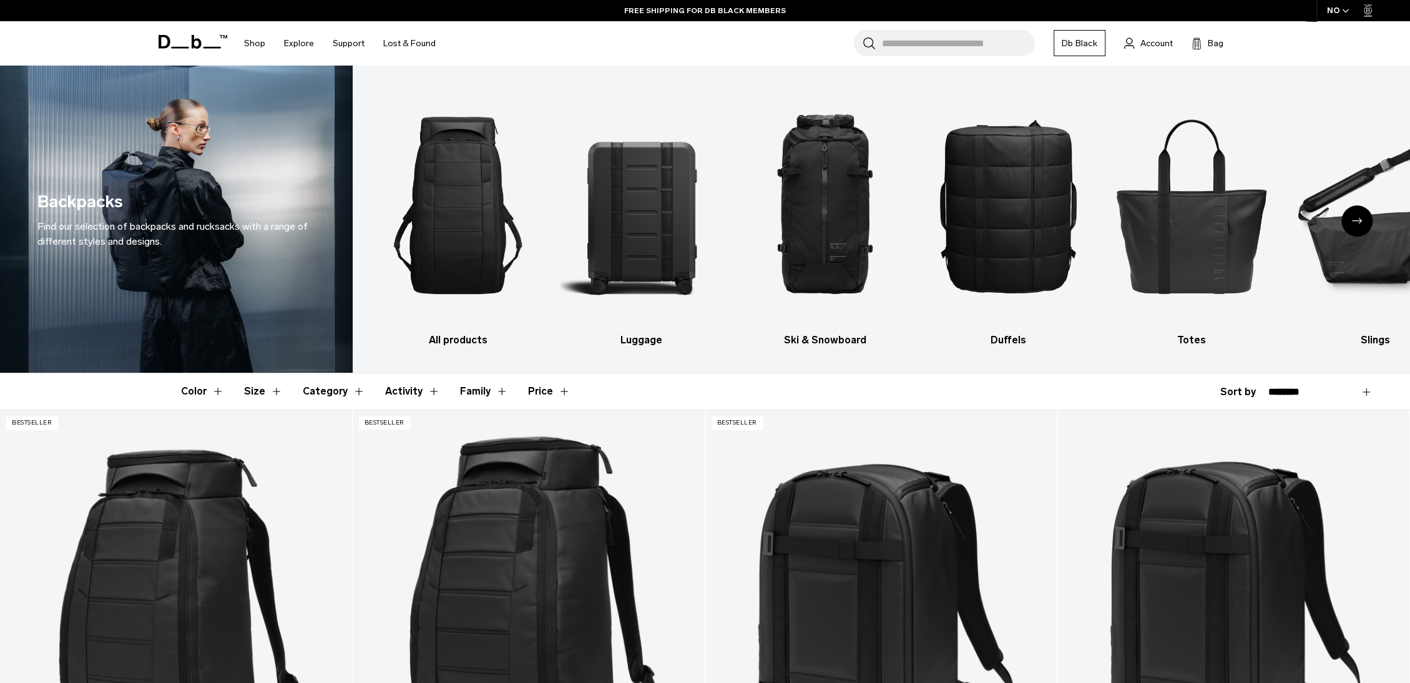
click at [1354, 222] on icon "Next slide" at bounding box center [1357, 221] width 10 height 6
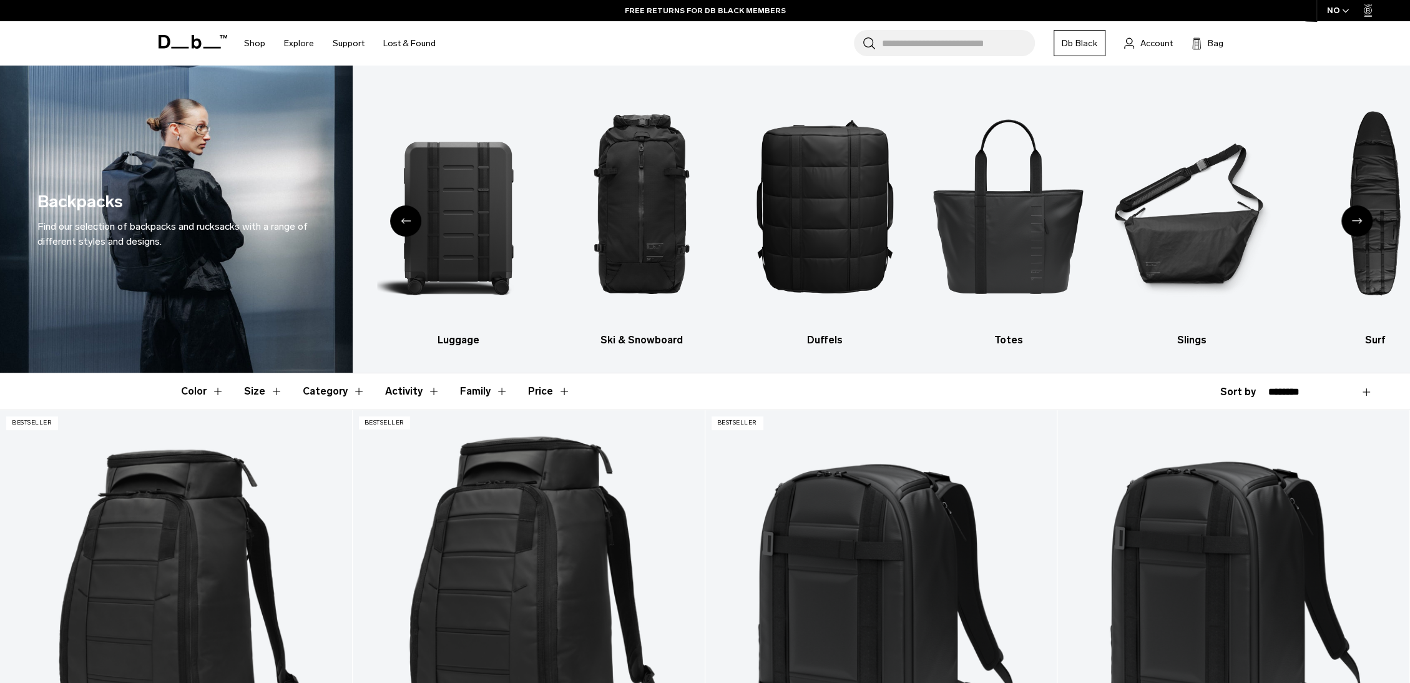
click at [1355, 222] on icon "Next slide" at bounding box center [1357, 221] width 10 height 6
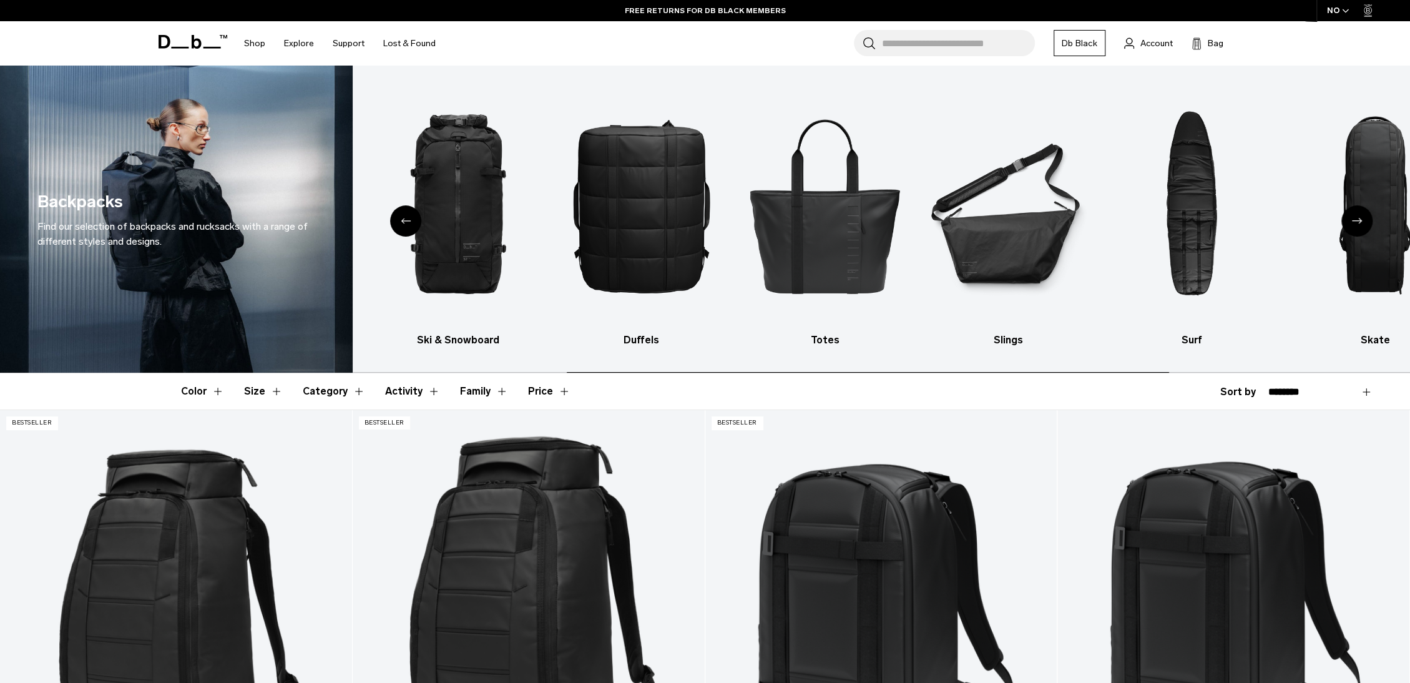
click at [1355, 222] on icon "Next slide" at bounding box center [1357, 221] width 10 height 6
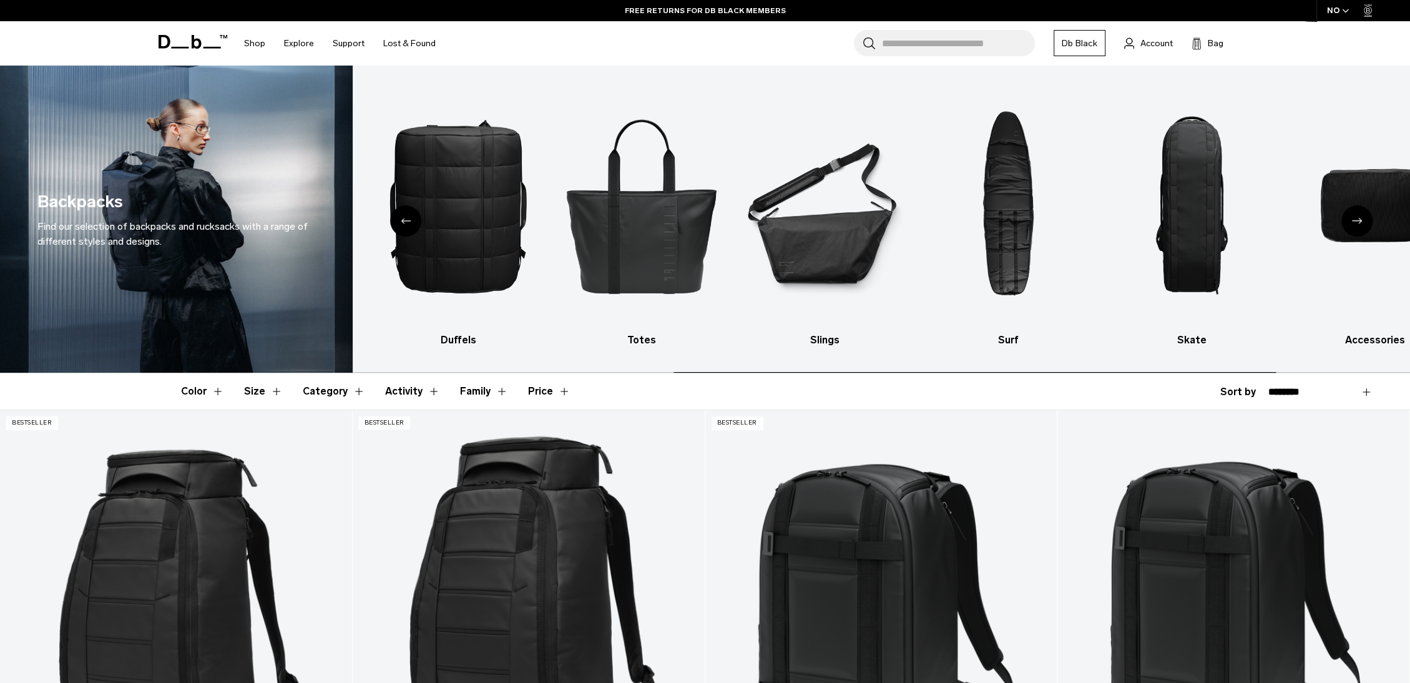
click at [1355, 222] on icon "Next slide" at bounding box center [1357, 221] width 10 height 6
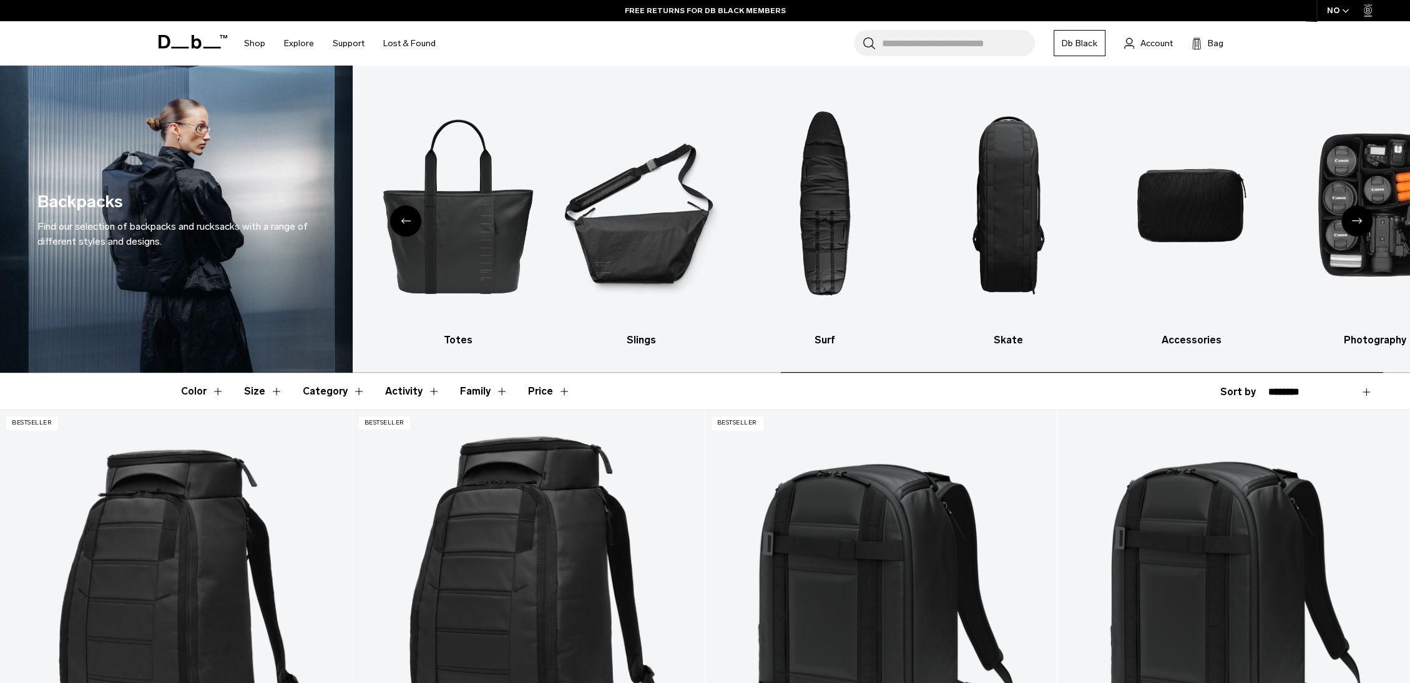
click at [1355, 222] on icon "Next slide" at bounding box center [1357, 221] width 10 height 6
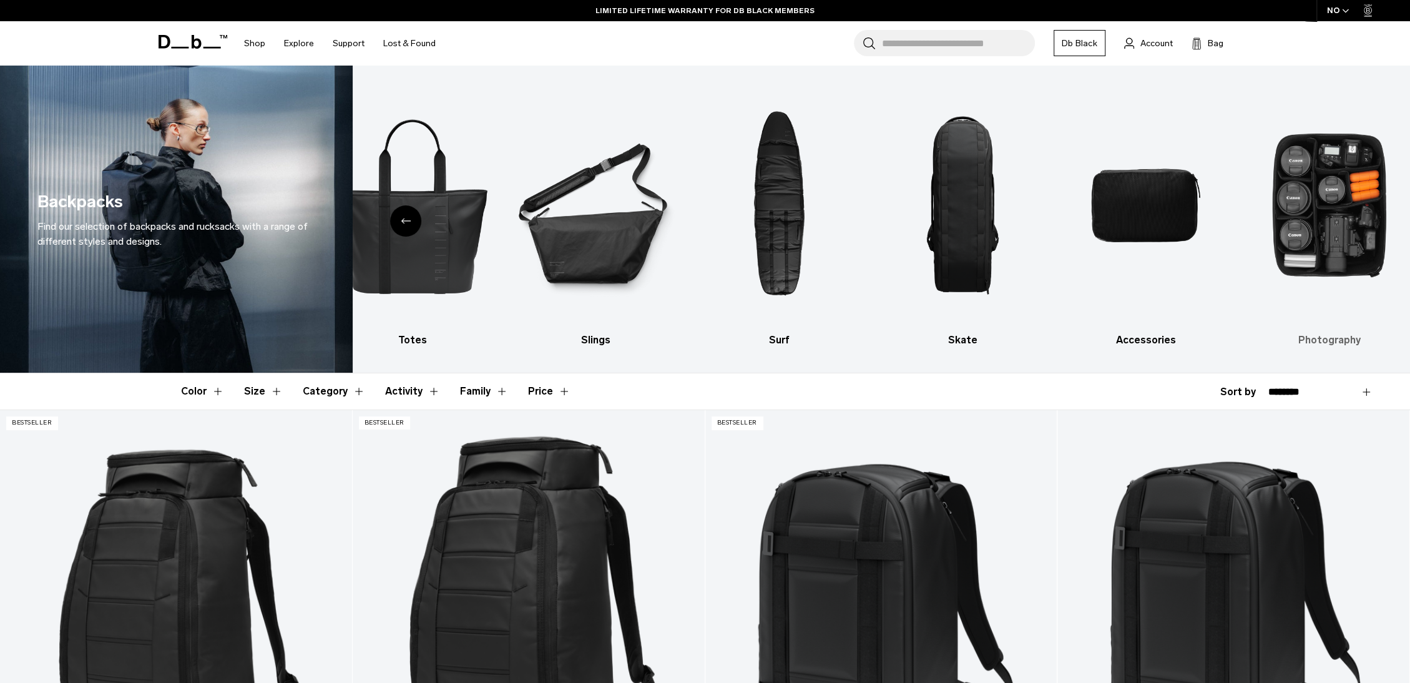
click at [1333, 240] on img "10 / 10" at bounding box center [1329, 205] width 162 height 242
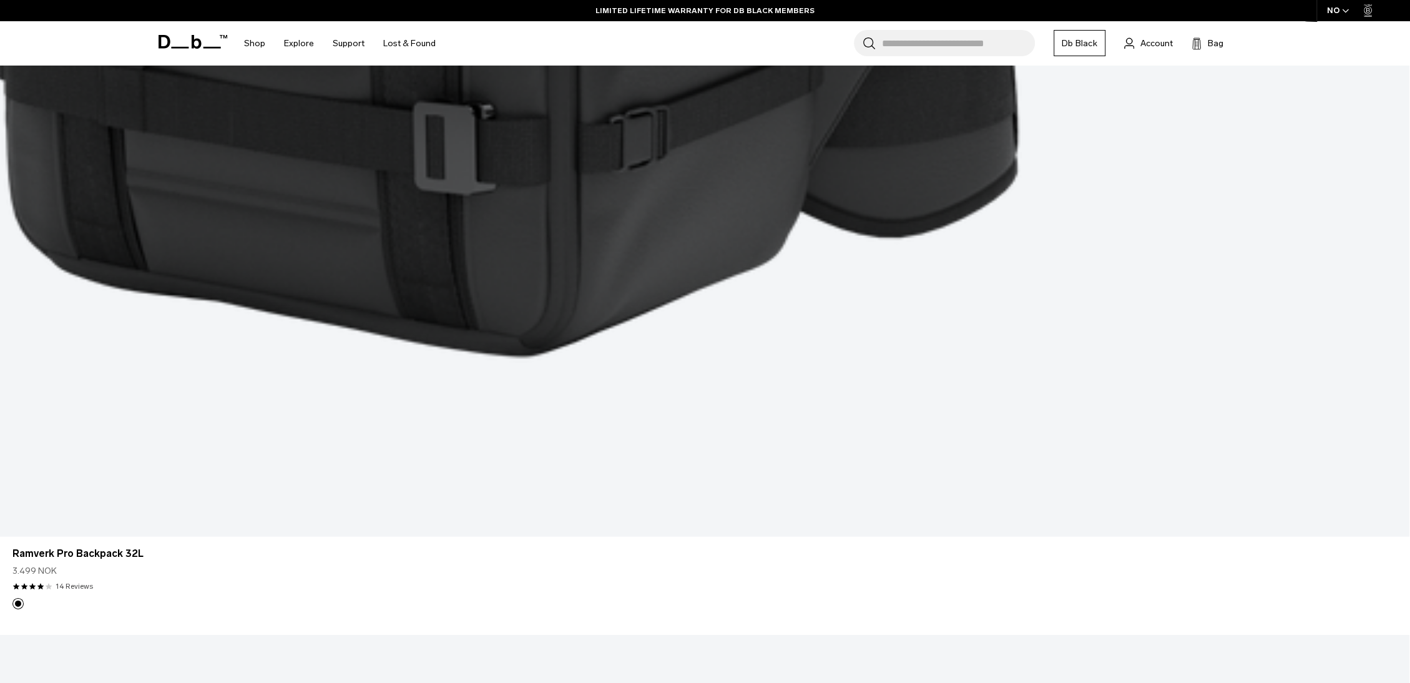
scroll to position [2935, 0]
